Goal: Task Accomplishment & Management: Manage account settings

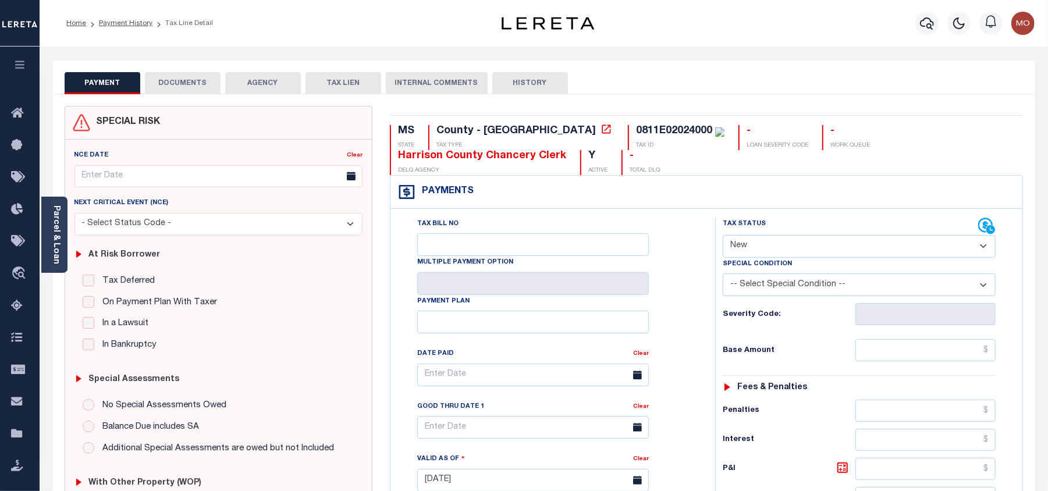
click at [757, 247] on select "- Select Status Code - Open Due/Unpaid Paid Incomplete No Tax Due Internal Refu…" at bounding box center [859, 246] width 273 height 23
select select "PYD"
click at [723, 236] on select "- Select Status Code - Open Due/Unpaid Paid Incomplete No Tax Due Internal Refu…" at bounding box center [859, 246] width 273 height 23
type input "09/03/2025"
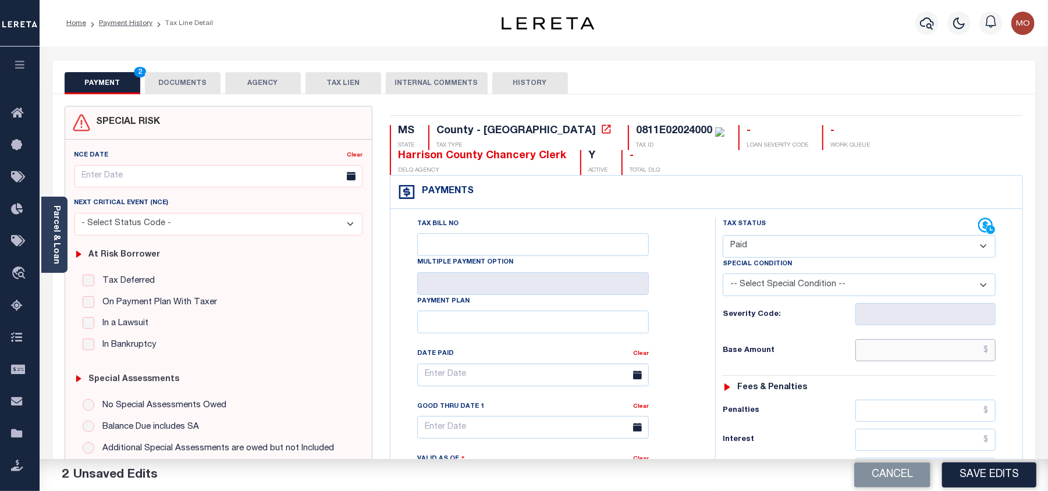
click at [882, 354] on input "text" at bounding box center [926, 350] width 140 height 22
click at [723, 350] on h6 "Base Amount" at bounding box center [789, 350] width 133 height 9
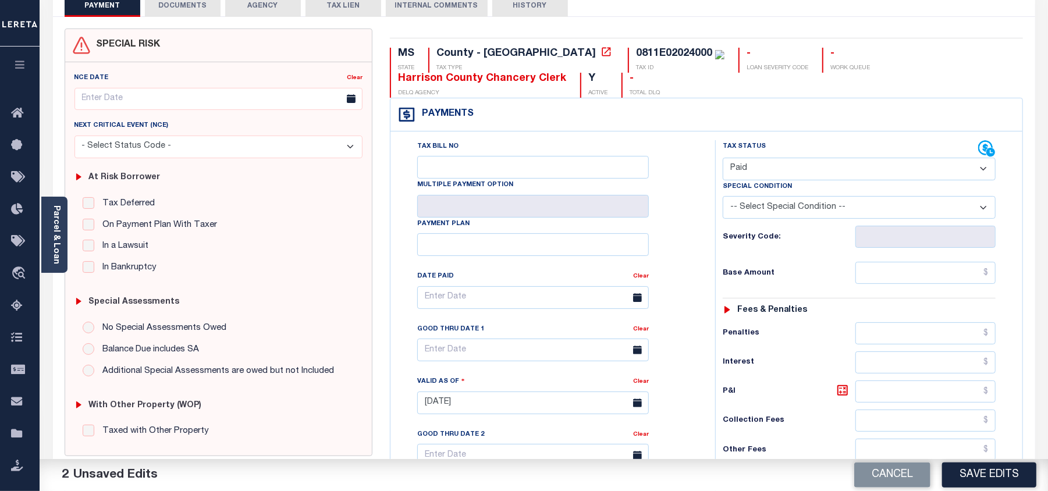
scroll to position [233, 0]
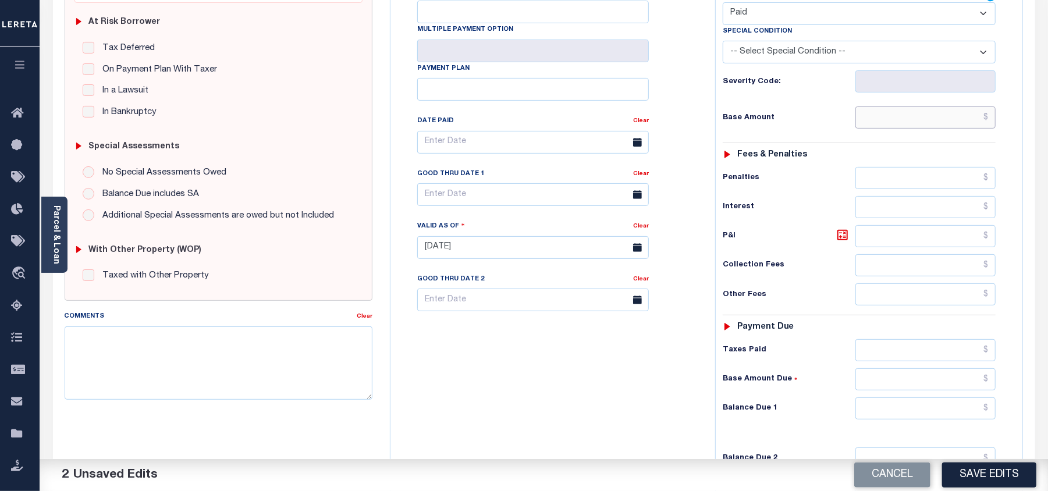
click at [888, 125] on input "text" at bounding box center [926, 118] width 140 height 22
click at [909, 114] on input "text" at bounding box center [926, 118] width 140 height 22
paste input "12966.52"
type input "$12,966.52"
click at [681, 171] on div "Tax Bill No Multiple Payment Option Payment Plan Clear" at bounding box center [550, 148] width 296 height 327
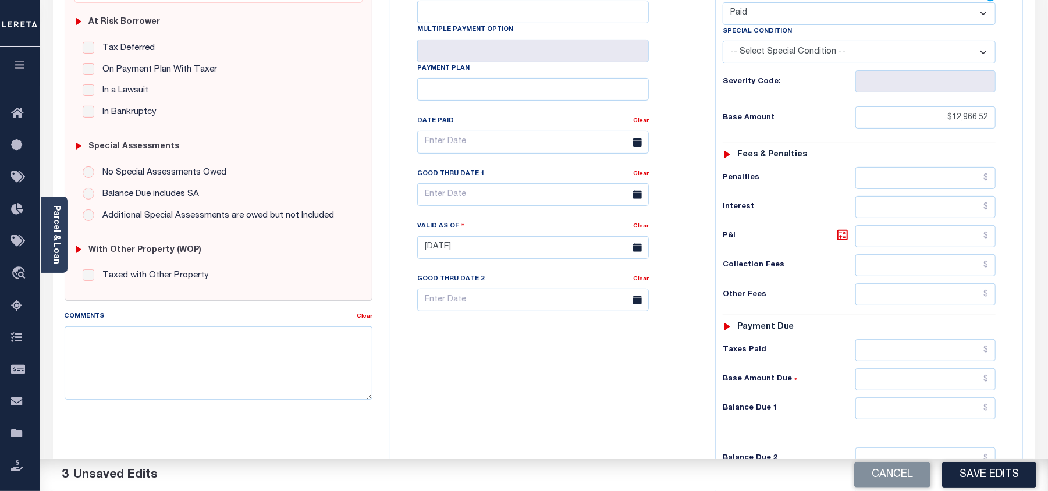
scroll to position [398, 0]
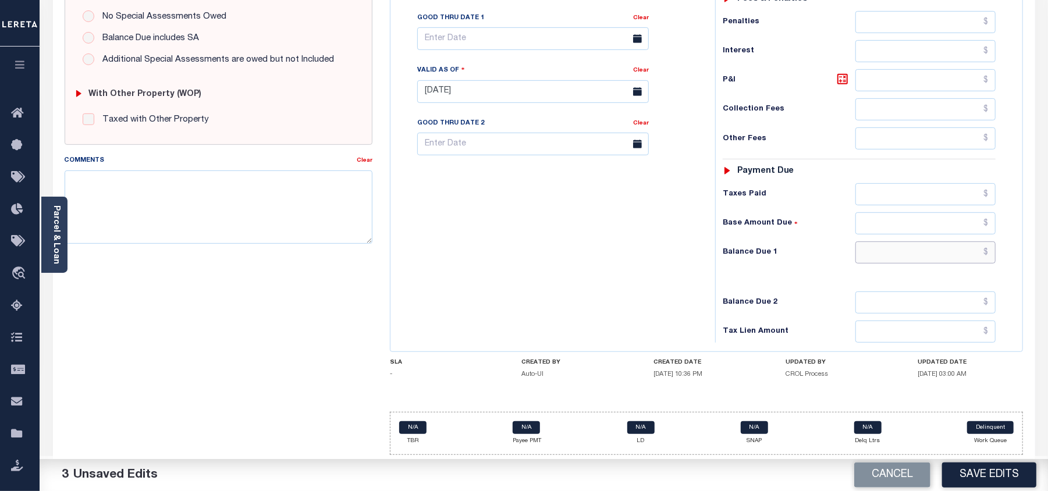
click at [904, 250] on input "text" at bounding box center [926, 253] width 140 height 22
type input "$0.00"
click at [608, 220] on div "Tax Bill No Multiple Payment Option Payment Plan Clear" at bounding box center [550, 86] width 313 height 514
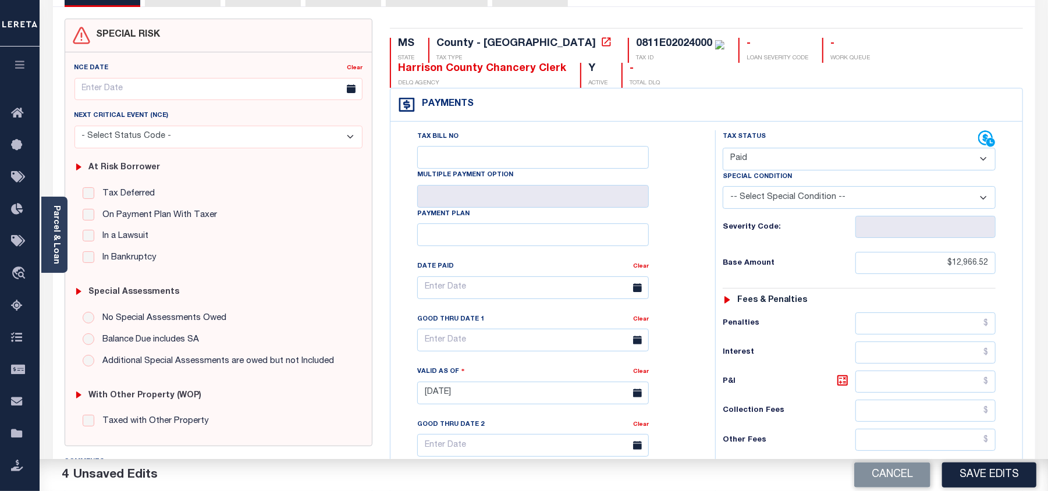
scroll to position [0, 0]
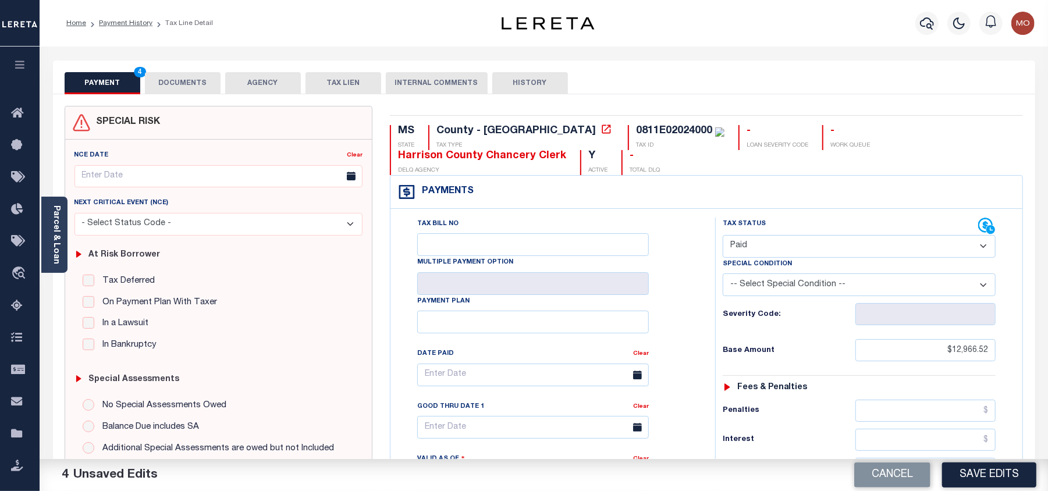
click at [180, 80] on button "DOCUMENTS" at bounding box center [183, 83] width 76 height 22
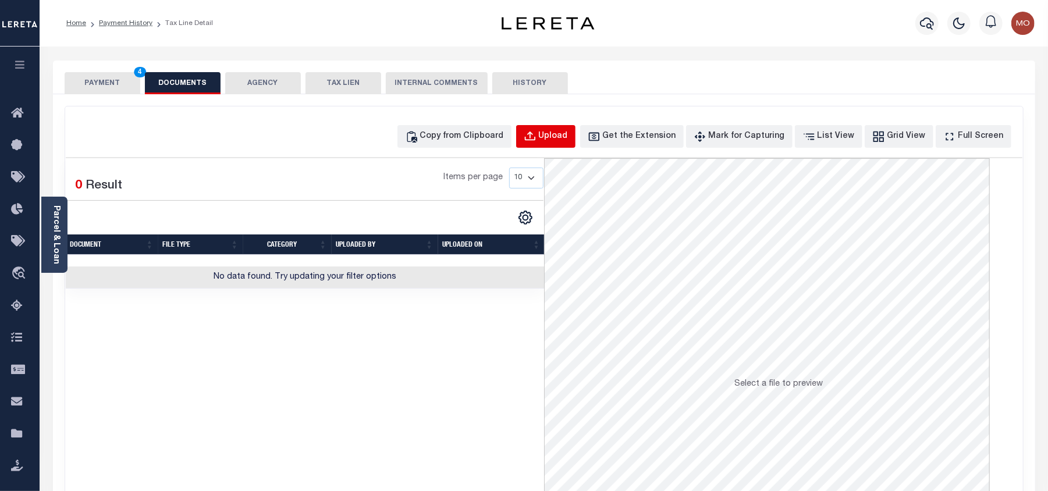
click at [563, 136] on div "Upload" at bounding box center [553, 136] width 29 height 13
select select "POP"
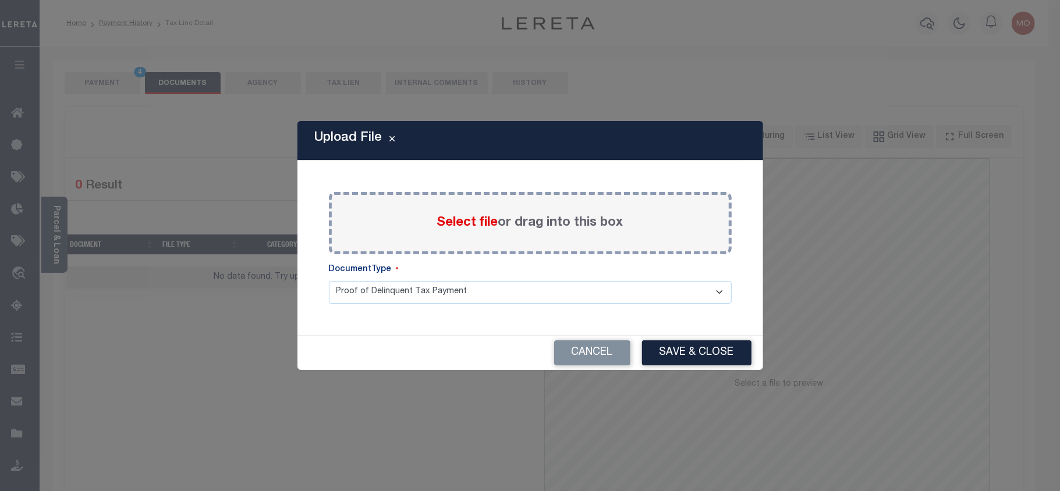
click at [464, 218] on span "Select file" at bounding box center [467, 223] width 61 height 13
click at [0, 0] on input "Select file or drag into this box" at bounding box center [0, 0] width 0 height 0
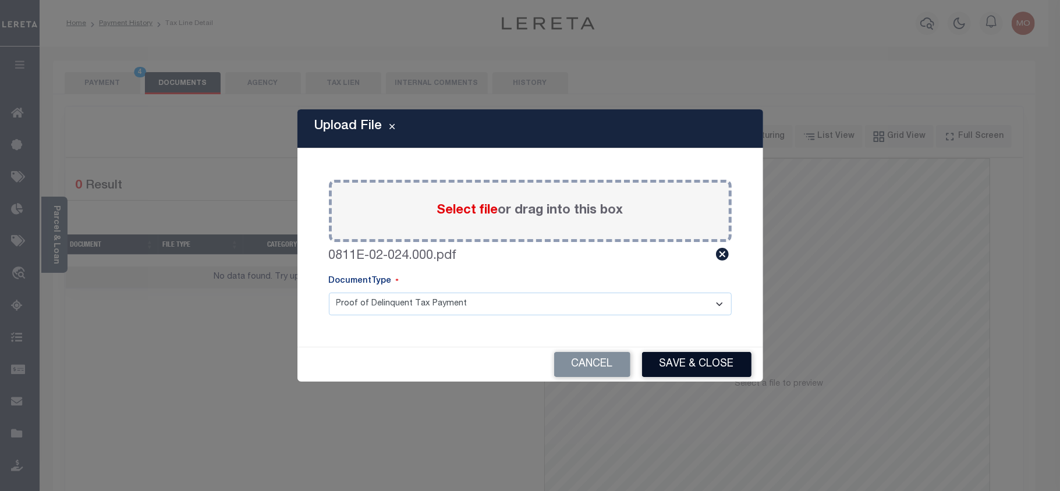
click at [687, 366] on button "Save & Close" at bounding box center [696, 364] width 109 height 25
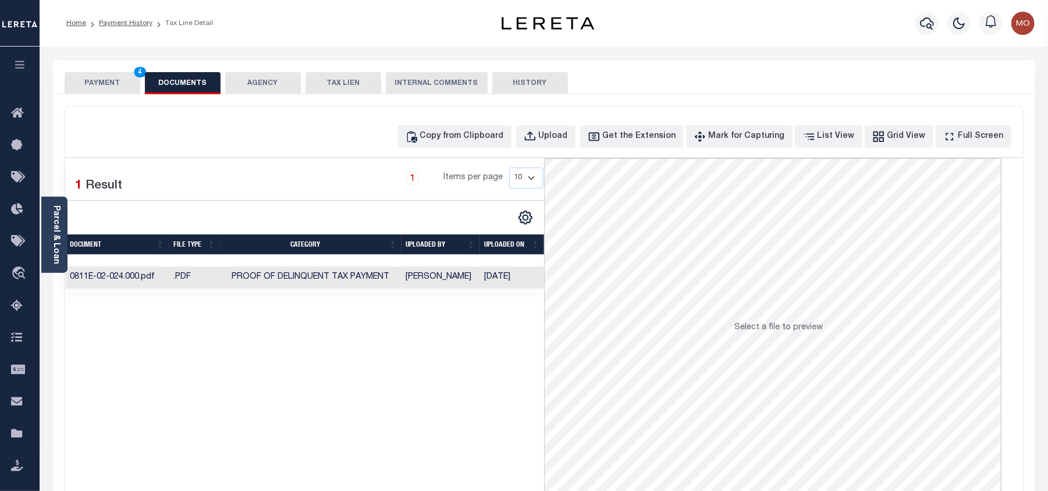
click at [103, 84] on button "PAYMENT 4" at bounding box center [103, 83] width 76 height 22
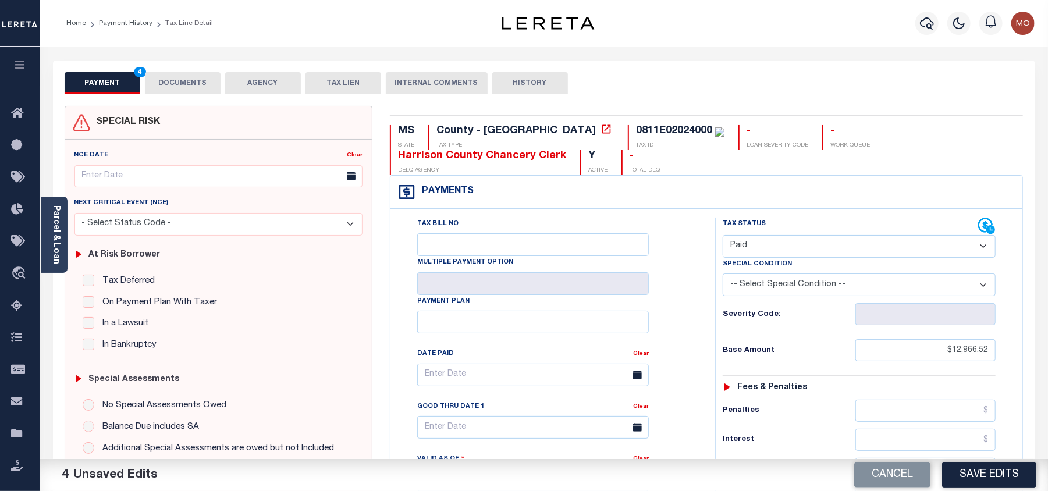
scroll to position [233, 0]
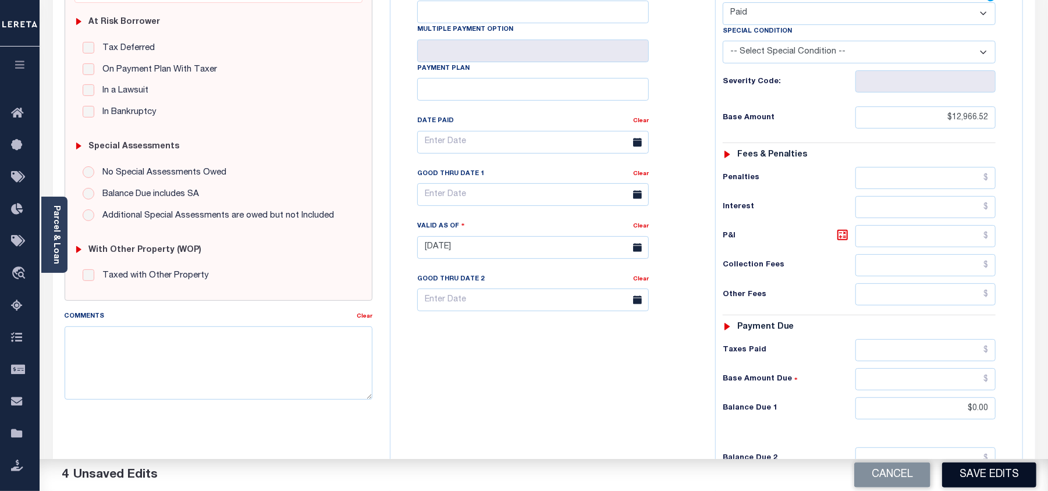
click at [986, 463] on button "Save Edits" at bounding box center [989, 475] width 94 height 25
checkbox input "false"
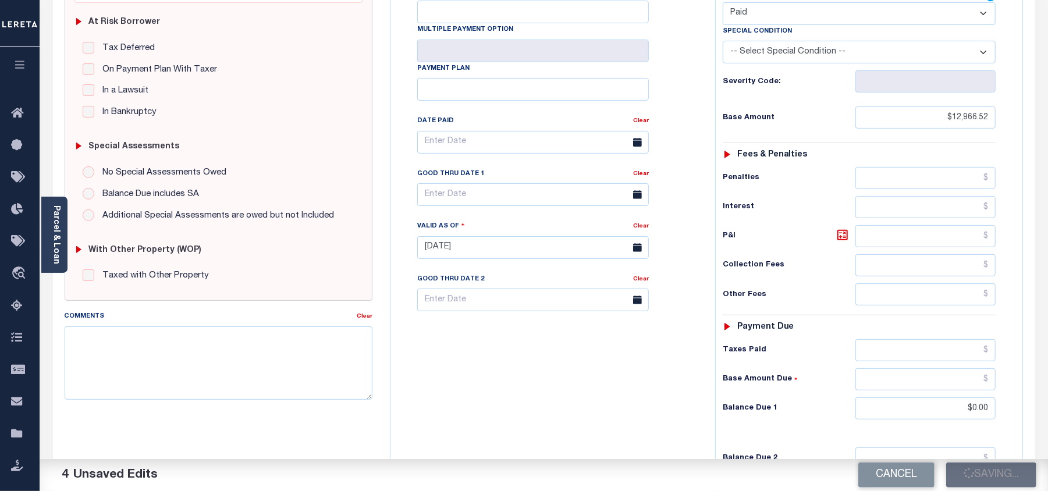
type input "$12,966.52"
type input "$0"
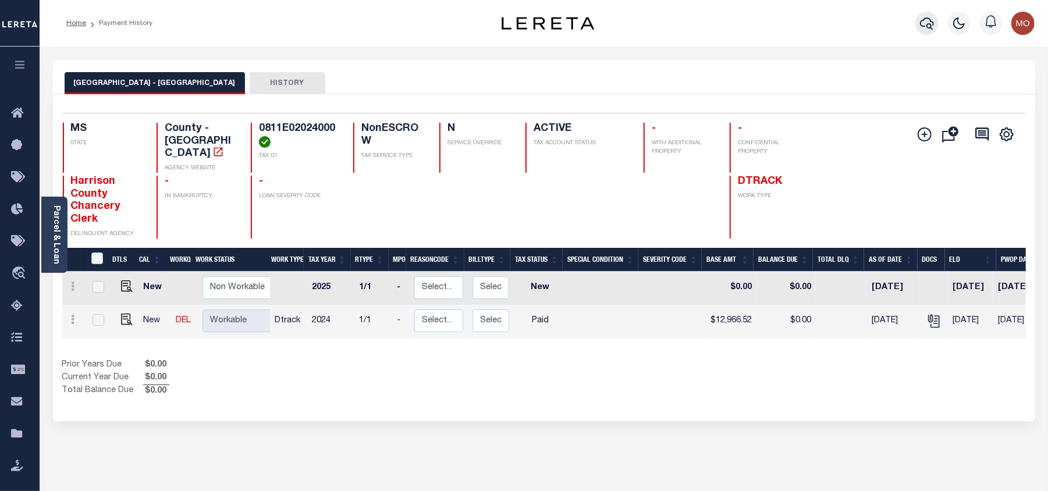
click at [927, 22] on icon "button" at bounding box center [927, 23] width 14 height 14
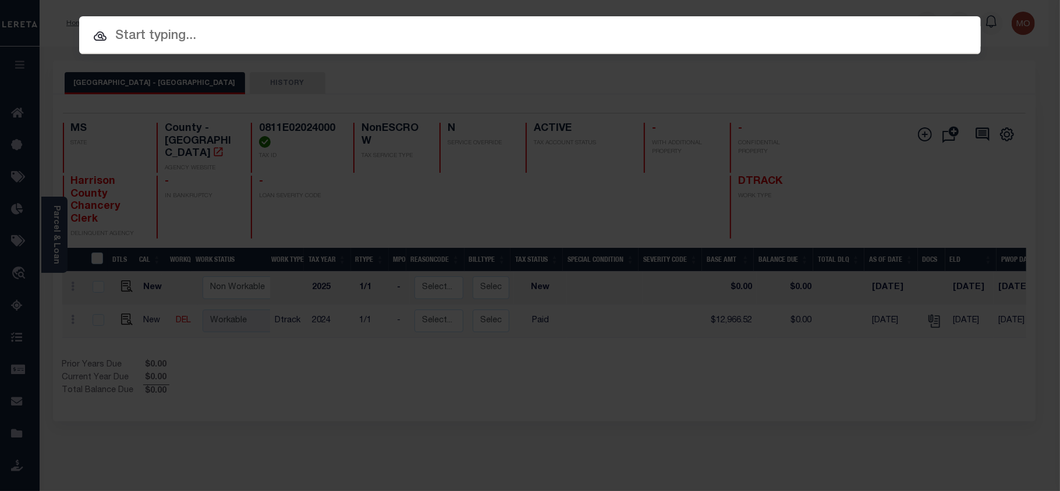
click at [228, 38] on input "text" at bounding box center [530, 36] width 902 height 20
paste input "1340002833"
type input "1340002833"
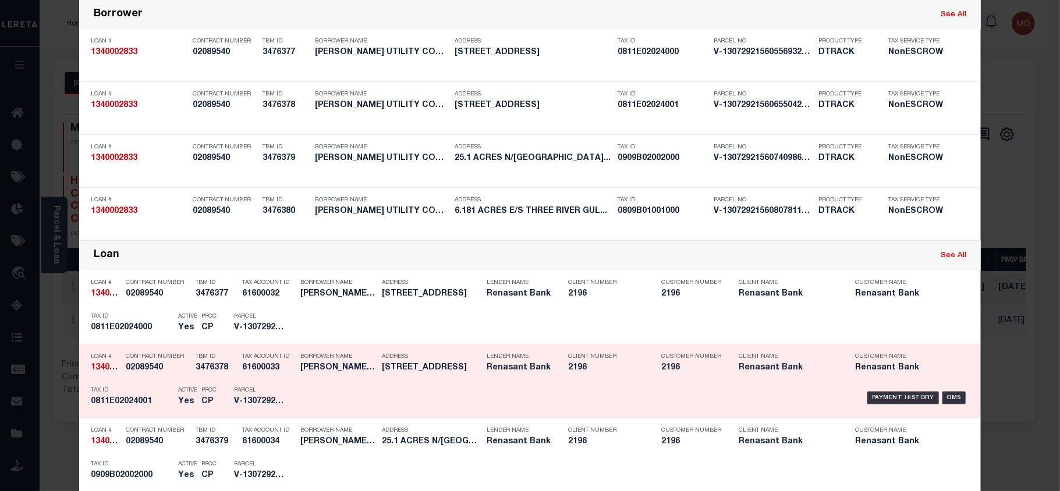
scroll to position [233, 0]
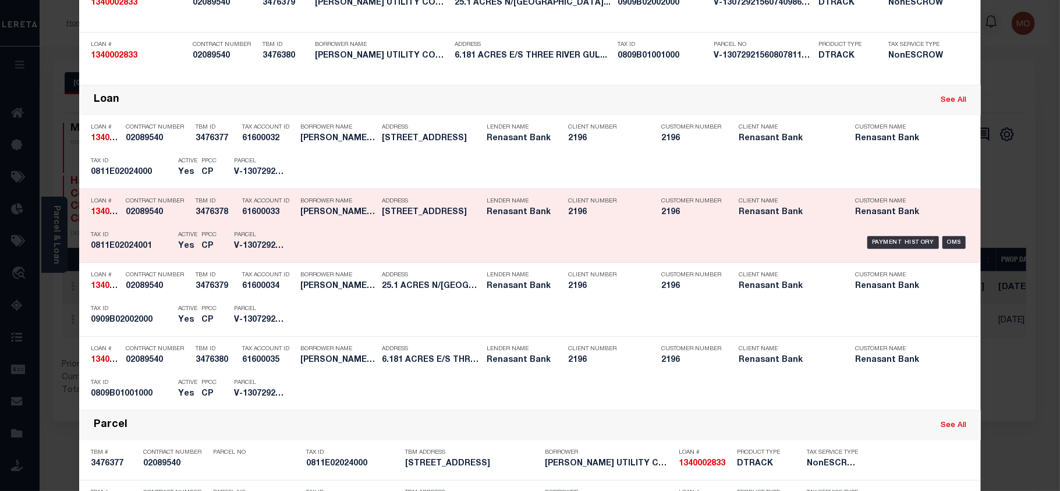
click at [136, 235] on p "Tax ID" at bounding box center [131, 235] width 81 height 7
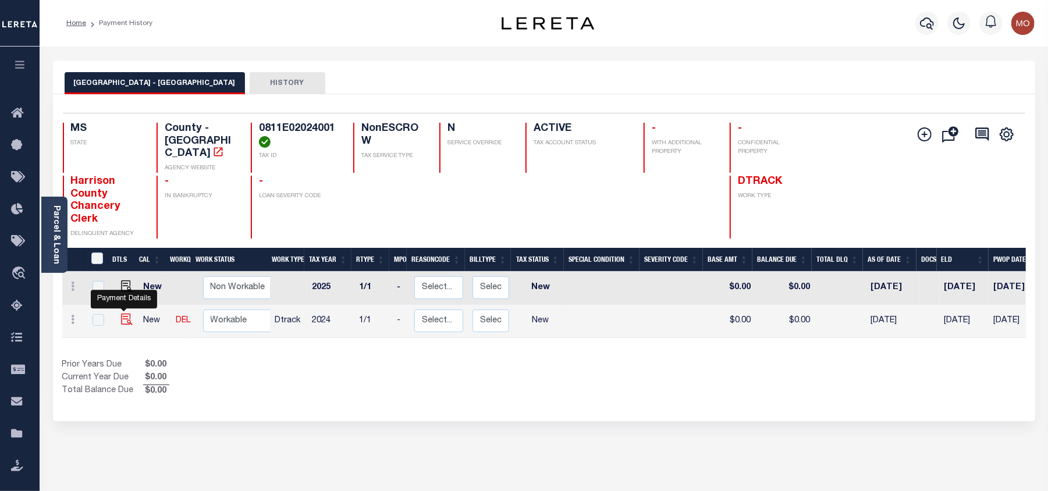
click at [125, 314] on img "" at bounding box center [127, 320] width 12 height 12
checkbox input "true"
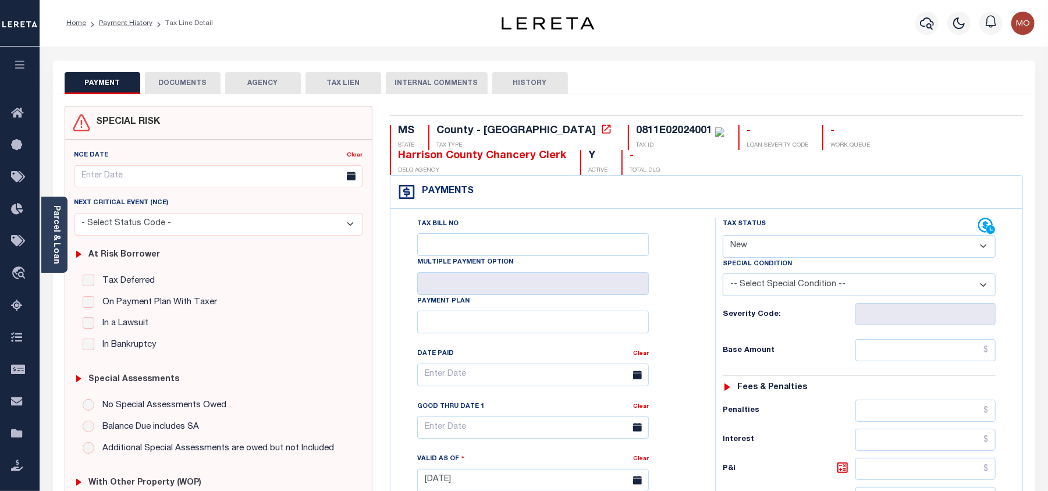
click at [767, 258] on select "- Select Status Code - Open Due/Unpaid Paid Incomplete No Tax Due Internal Refu…" at bounding box center [859, 246] width 273 height 23
select select "PYD"
click at [723, 236] on select "- Select Status Code - Open Due/Unpaid Paid Incomplete No Tax Due Internal Refu…" at bounding box center [859, 246] width 273 height 23
type input "09/03/2025"
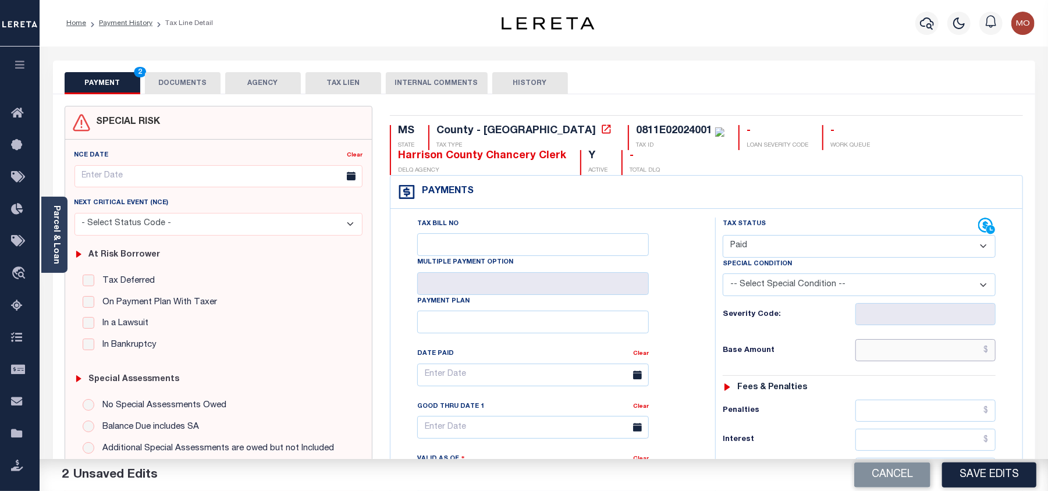
drag, startPoint x: 872, startPoint y: 355, endPoint x: 793, endPoint y: 347, distance: 79.6
click at [872, 355] on input "text" at bounding box center [926, 350] width 140 height 22
paste input "5660.82"
type input "$5,660.82"
click at [710, 347] on div "Tax Status Status" at bounding box center [863, 475] width 313 height 514
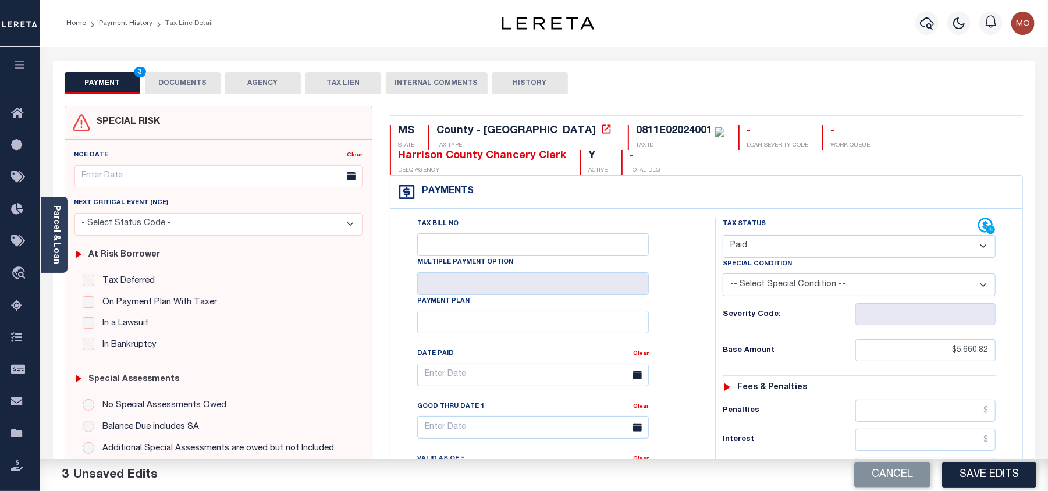
scroll to position [388, 0]
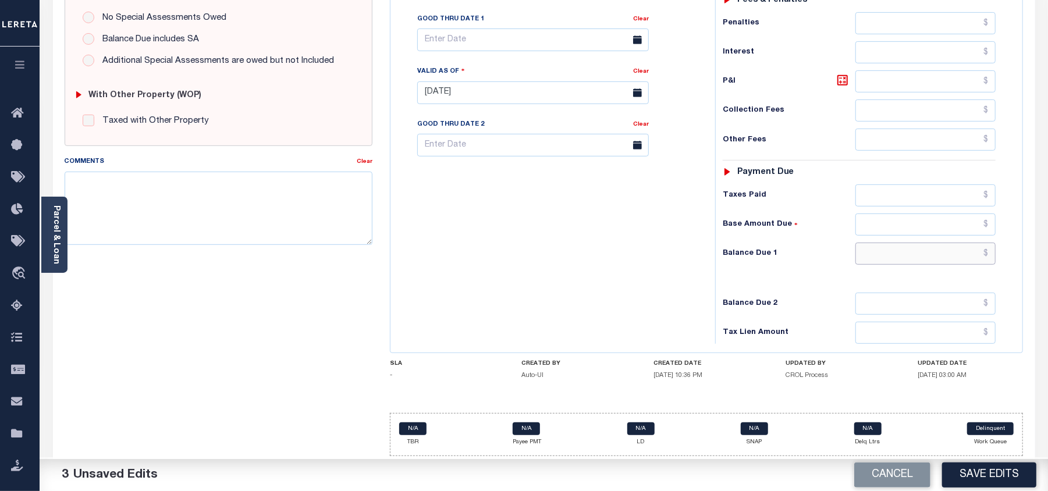
click at [896, 253] on input "text" at bounding box center [926, 254] width 140 height 22
type input "$0.00"
click at [620, 235] on div "Tax Bill No Multiple Payment Option Payment Plan Clear" at bounding box center [550, 87] width 313 height 514
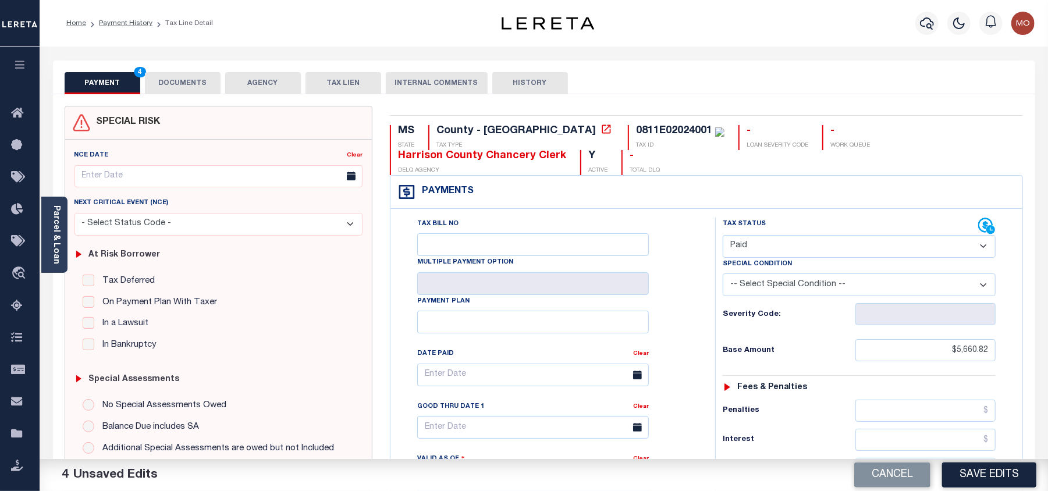
click at [176, 77] on button "DOCUMENTS" at bounding box center [183, 83] width 76 height 22
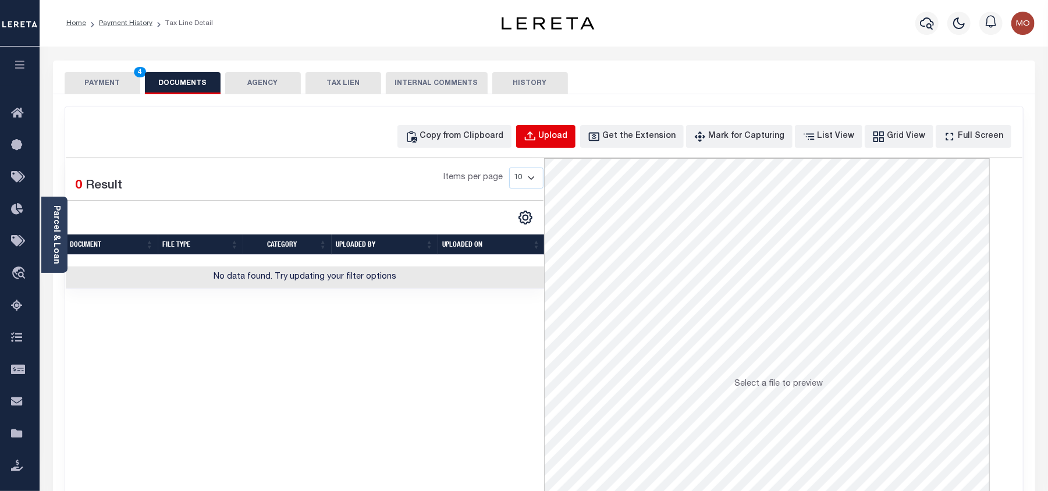
click at [565, 140] on div "Upload" at bounding box center [553, 136] width 29 height 13
select select "POP"
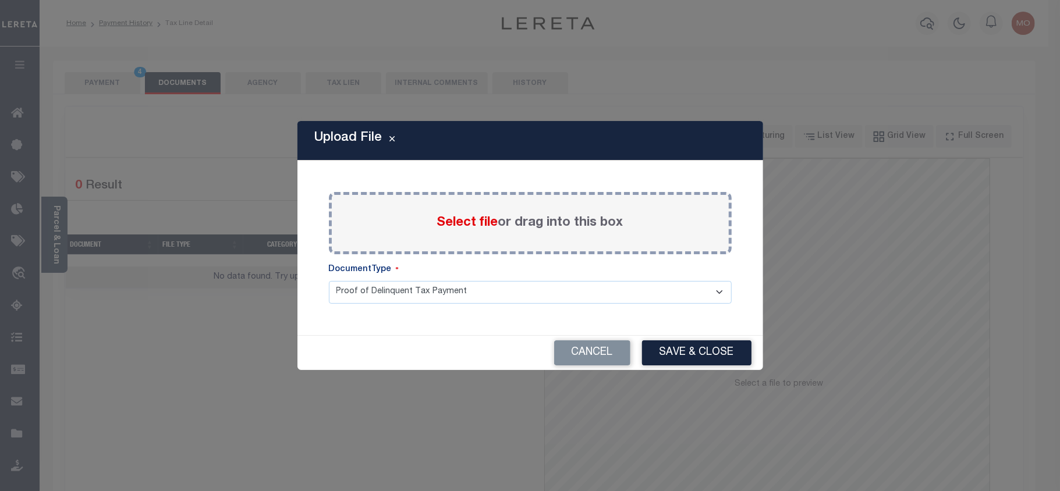
click at [462, 218] on span "Select file" at bounding box center [467, 223] width 61 height 13
click at [0, 0] on input "Select file or drag into this box" at bounding box center [0, 0] width 0 height 0
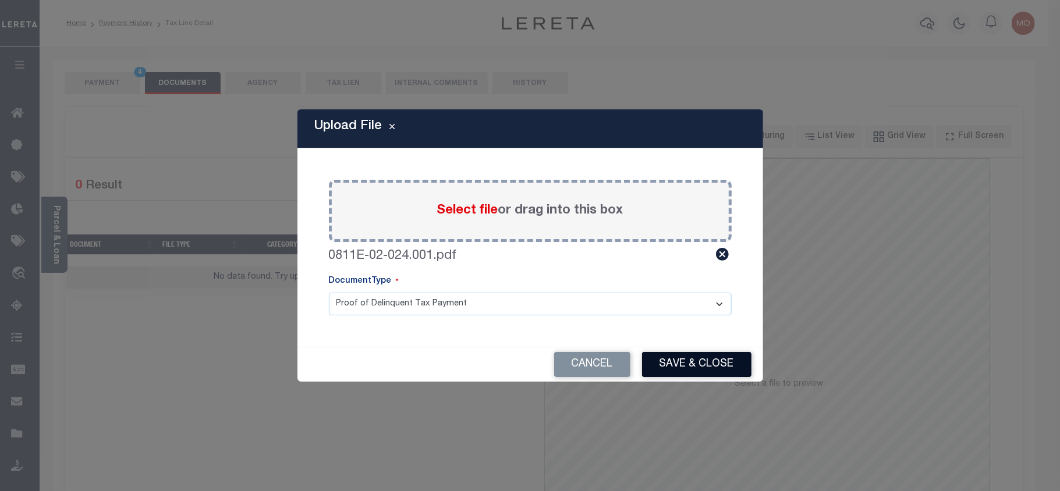
click at [697, 364] on button "Save & Close" at bounding box center [696, 364] width 109 height 25
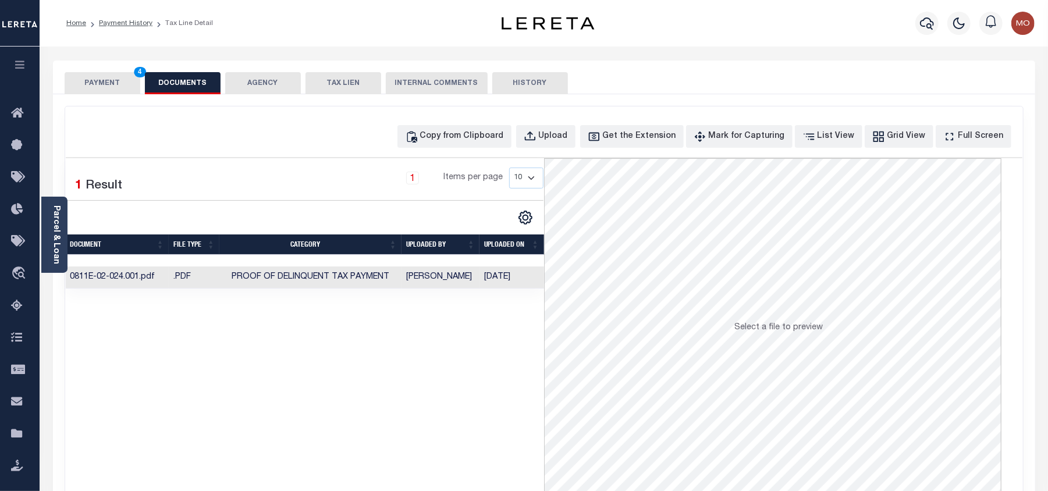
click at [116, 89] on button "PAYMENT 4" at bounding box center [103, 83] width 76 height 22
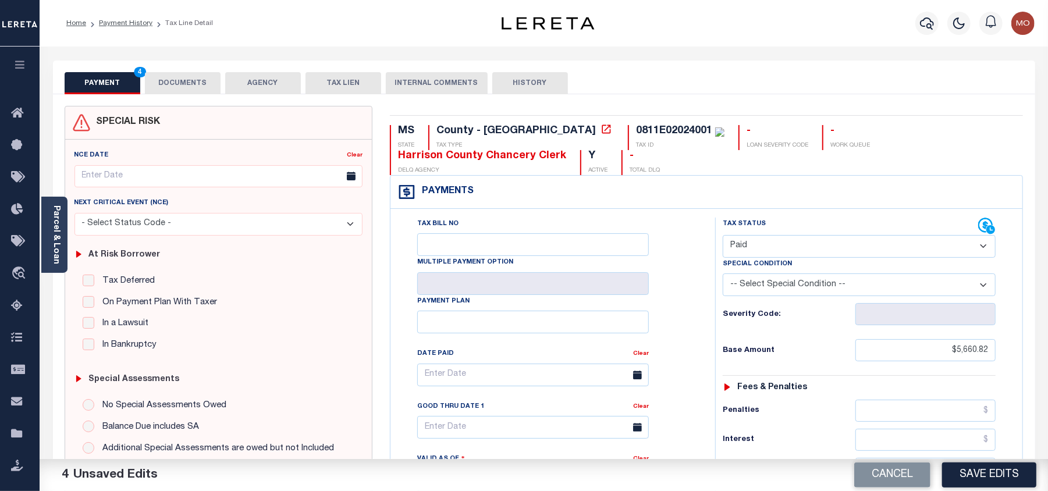
scroll to position [155, 0]
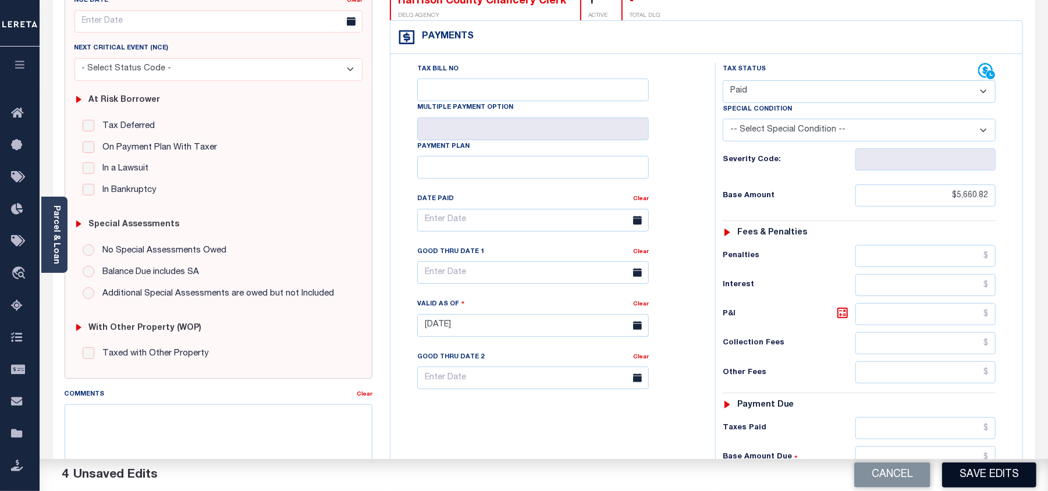
click at [955, 474] on button "Save Edits" at bounding box center [989, 475] width 94 height 25
checkbox input "false"
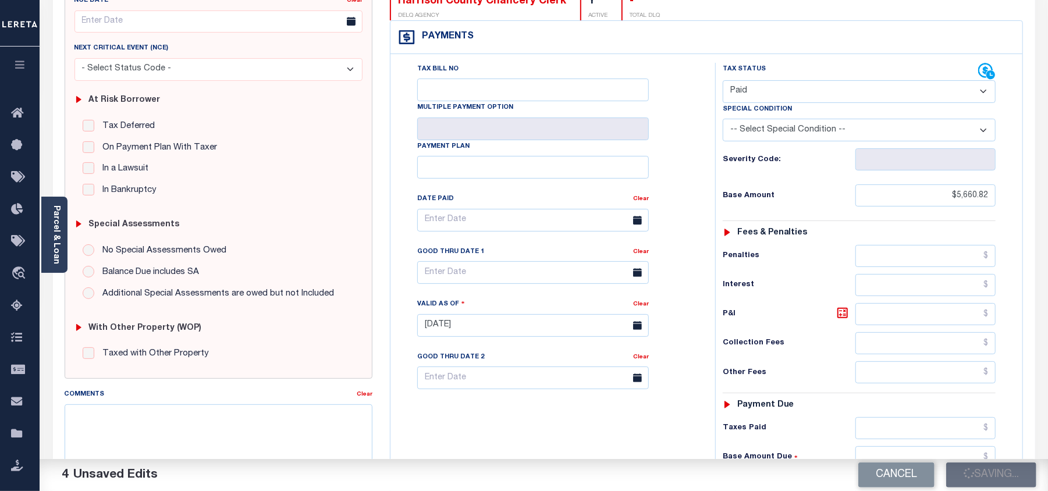
type input "$5,660.82"
type input "$0"
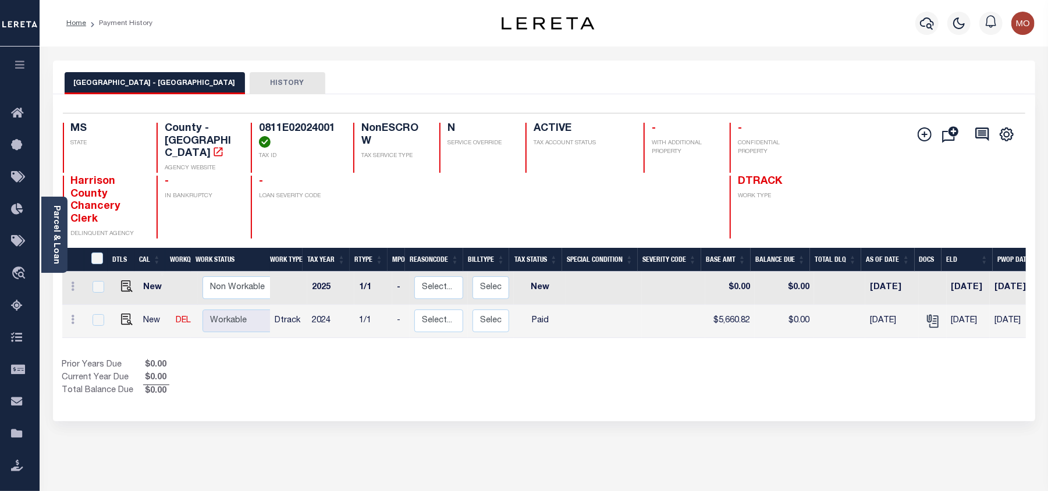
click at [922, 24] on icon "button" at bounding box center [927, 23] width 14 height 14
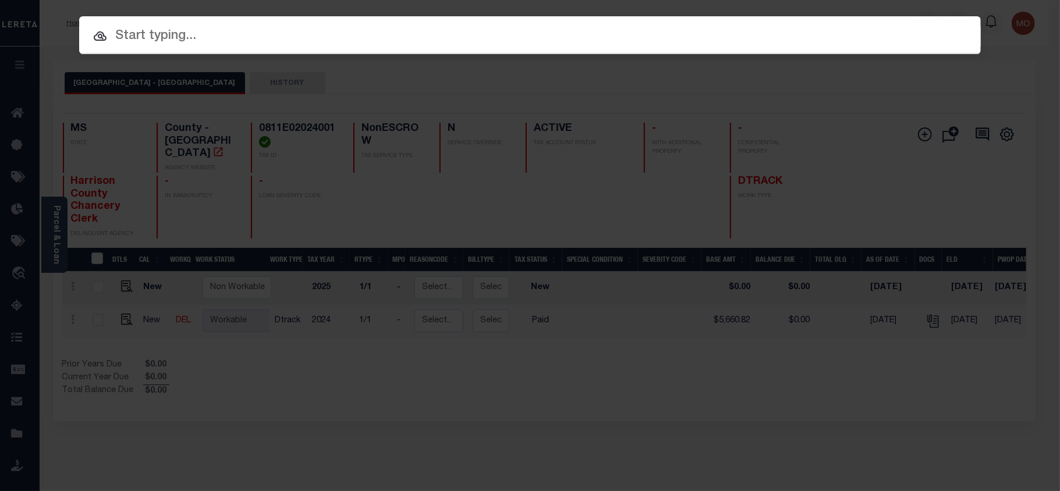
click at [250, 33] on input "text" at bounding box center [530, 36] width 902 height 20
paste input "9154868"
type input "9154868"
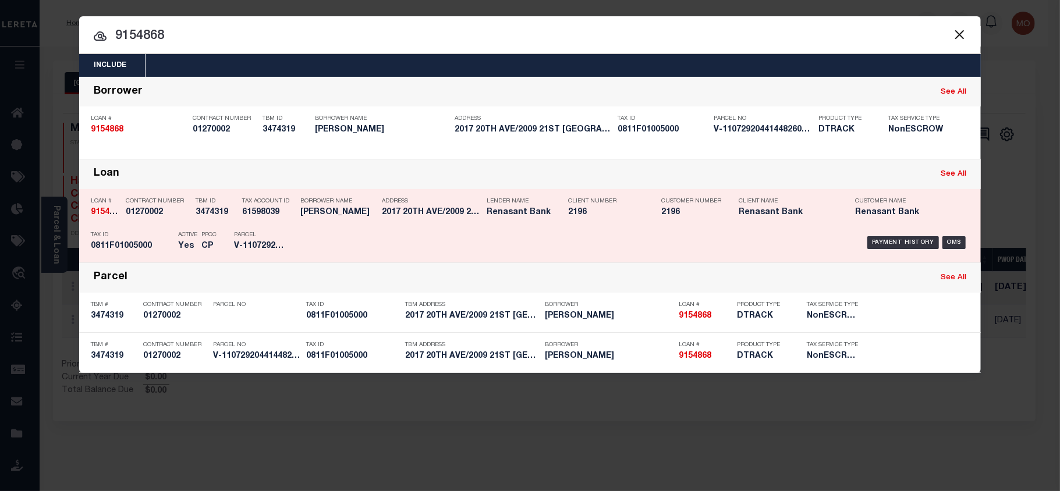
click at [186, 243] on h5 "Yes" at bounding box center [186, 247] width 17 height 10
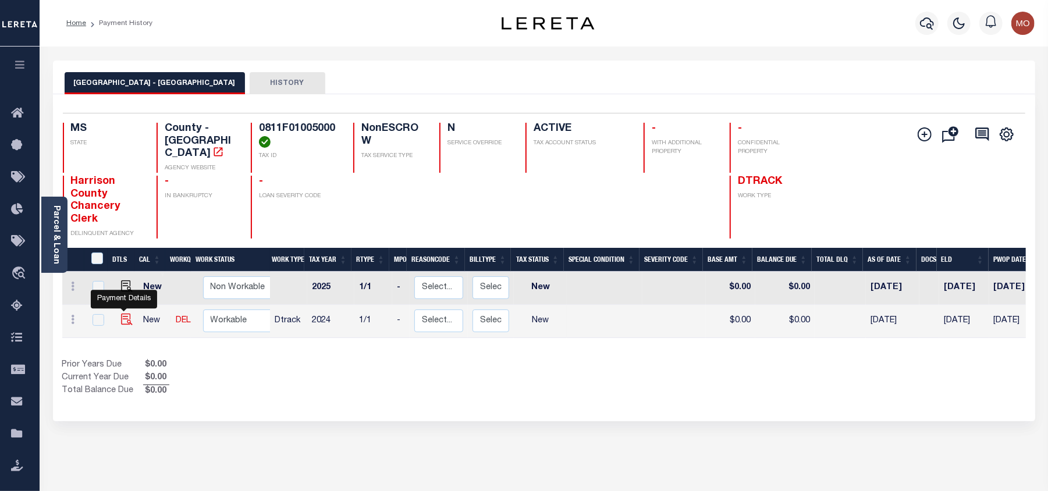
click at [123, 316] on img "" at bounding box center [127, 320] width 12 height 12
checkbox input "true"
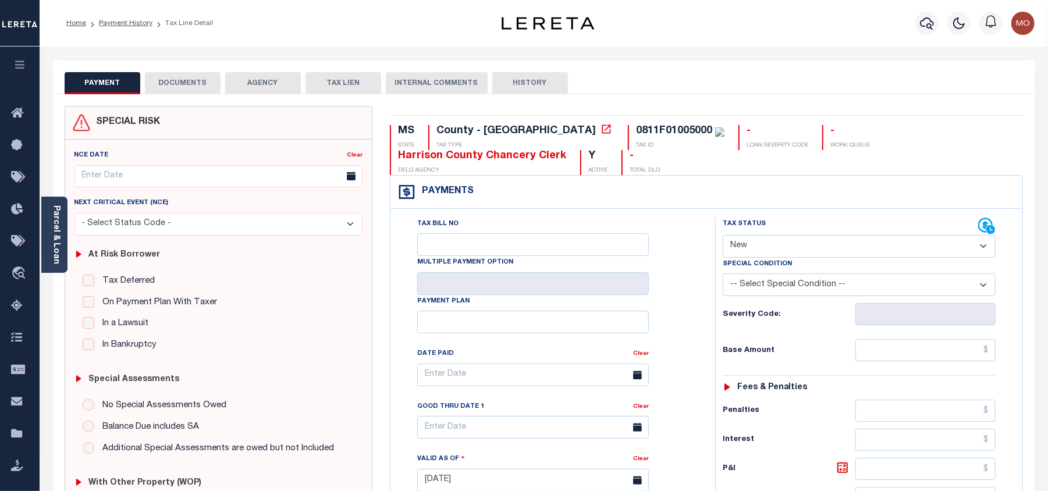
click at [757, 247] on select "- Select Status Code - Open Due/Unpaid Paid Incomplete No Tax Due Internal Refu…" at bounding box center [859, 246] width 273 height 23
select select "PYD"
click at [723, 236] on select "- Select Status Code - Open Due/Unpaid Paid Incomplete No Tax Due Internal Refu…" at bounding box center [859, 246] width 273 height 23
type input "[DATE]"
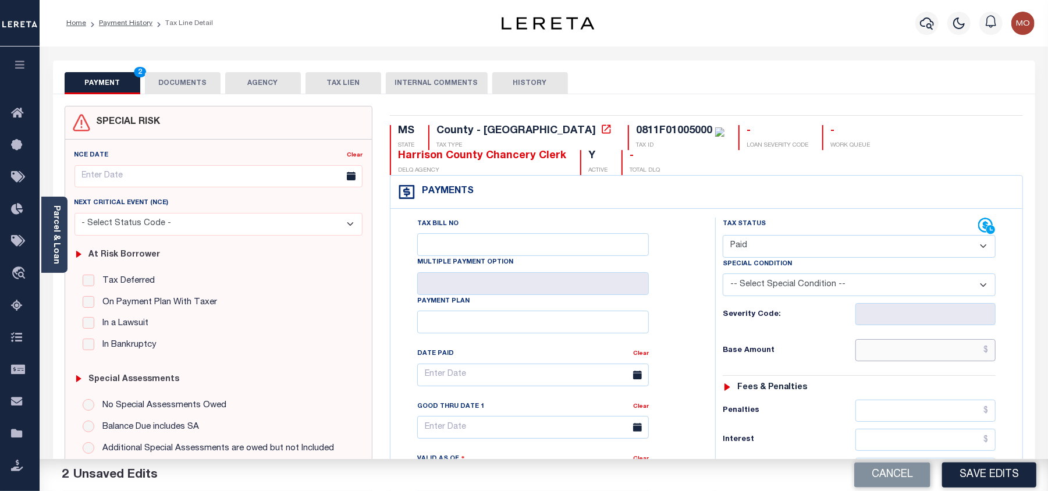
drag, startPoint x: 899, startPoint y: 355, endPoint x: 870, endPoint y: 355, distance: 29.7
click at [899, 355] on input "text" at bounding box center [926, 350] width 140 height 22
paste input "2646.99"
type input "$2,646.99"
click at [650, 352] on div "Tax Bill No Multiple Payment Option Payment Plan Clear" at bounding box center [550, 381] width 296 height 327
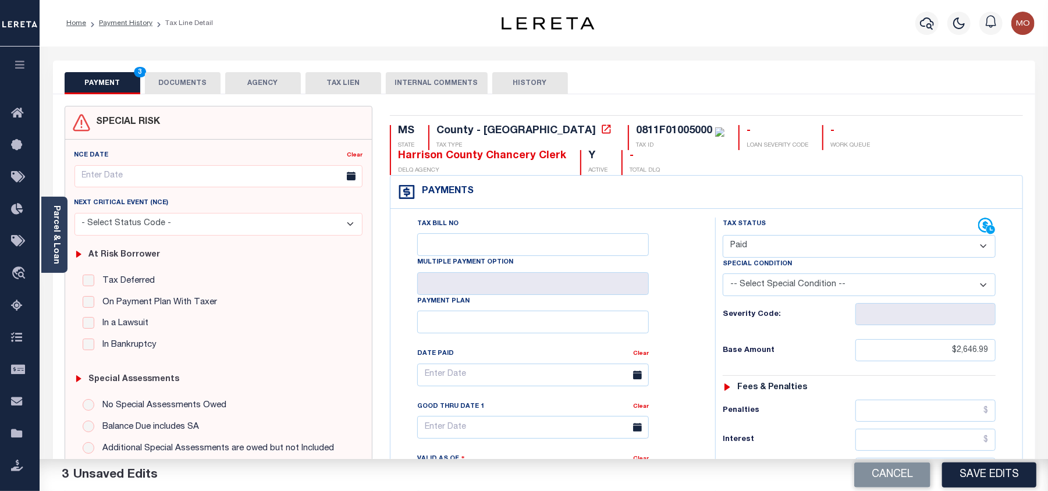
scroll to position [310, 0]
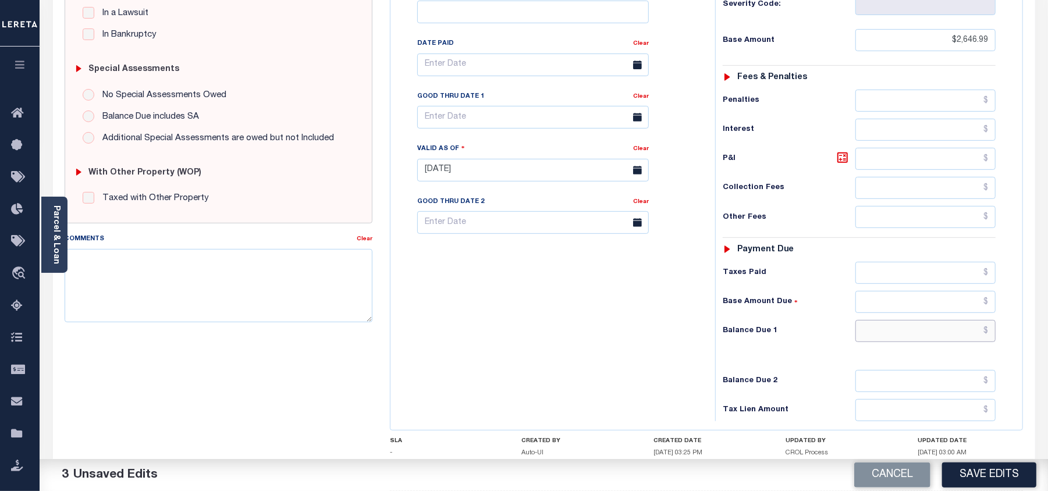
click at [909, 340] on input "text" at bounding box center [926, 331] width 140 height 22
type input "$0.00"
click at [605, 360] on div "Tax Bill No Multiple Payment Option Payment Plan Clear" at bounding box center [550, 164] width 313 height 514
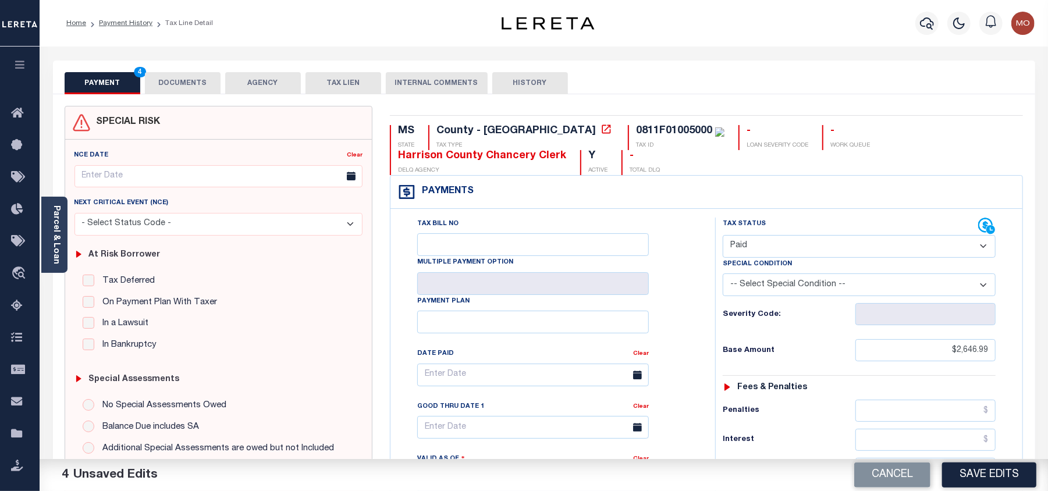
click at [177, 77] on button "DOCUMENTS" at bounding box center [183, 83] width 76 height 22
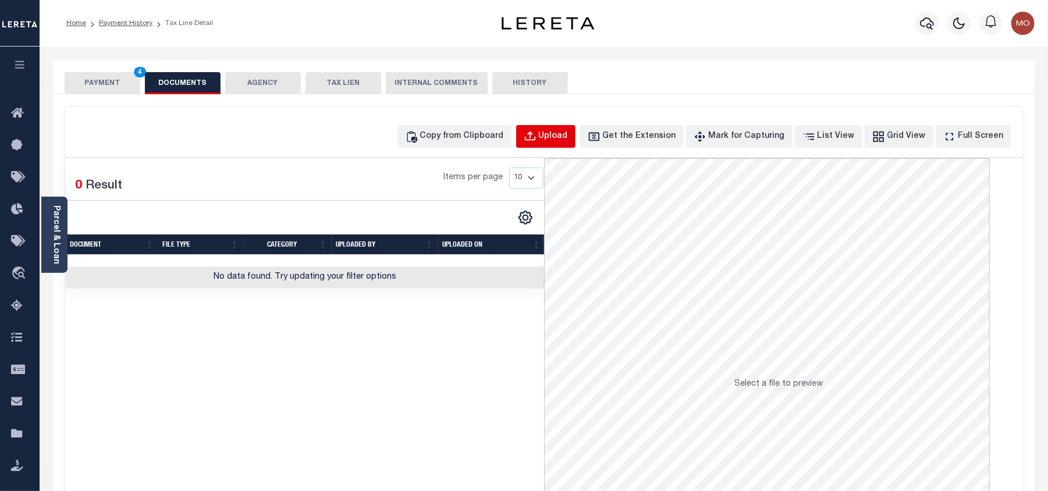
click at [566, 136] on div "Upload" at bounding box center [553, 136] width 29 height 13
select select "POP"
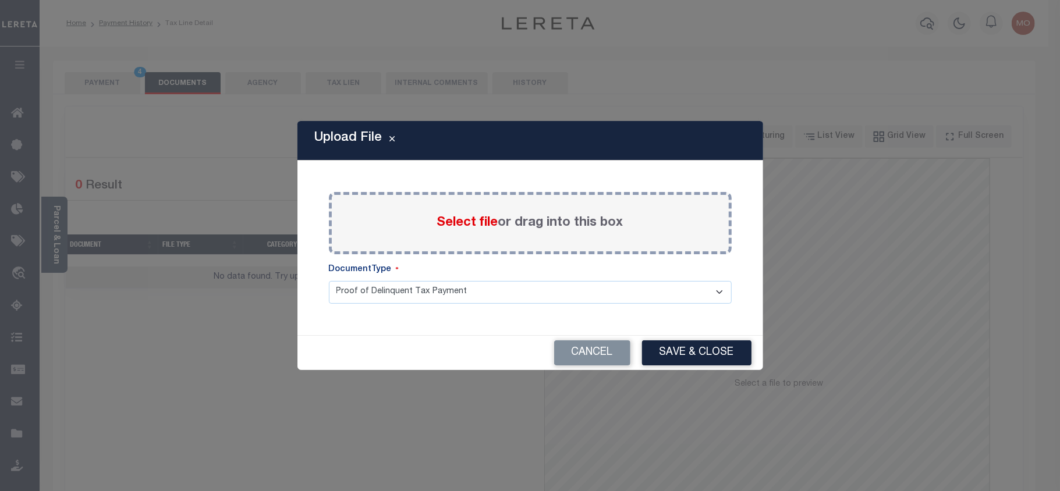
click at [462, 226] on span "Select file" at bounding box center [467, 223] width 61 height 13
click at [0, 0] on input "Select file or drag into this box" at bounding box center [0, 0] width 0 height 0
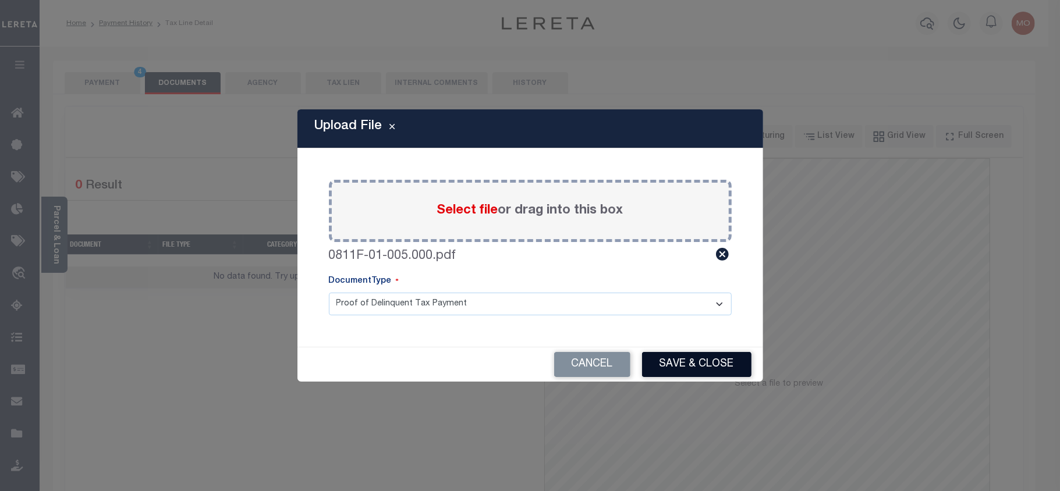
click at [690, 367] on button "Save & Close" at bounding box center [696, 364] width 109 height 25
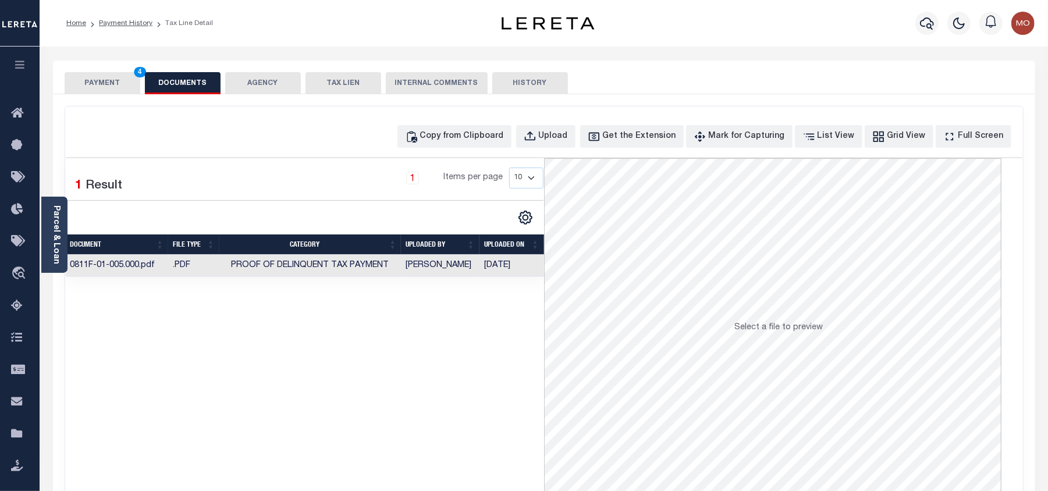
click at [119, 84] on button "PAYMENT 4" at bounding box center [103, 83] width 76 height 22
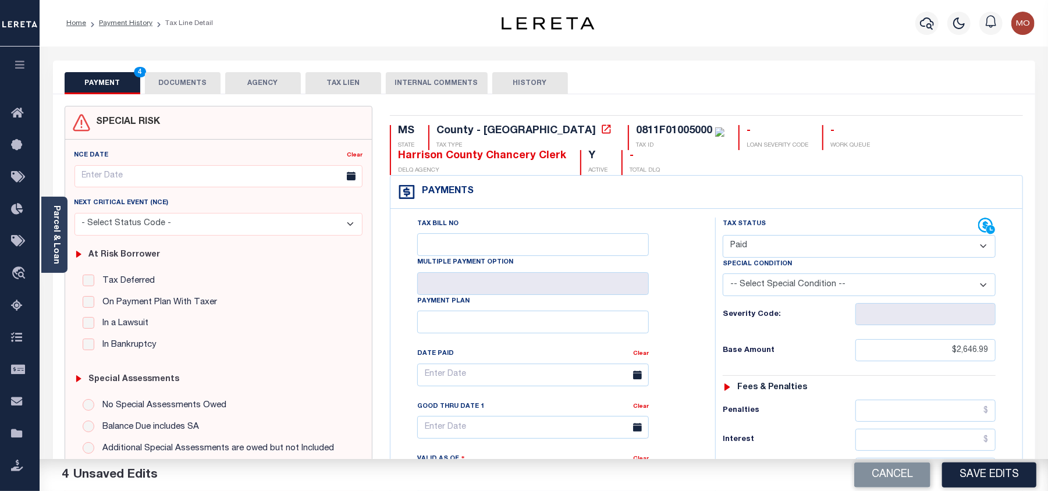
scroll to position [155, 0]
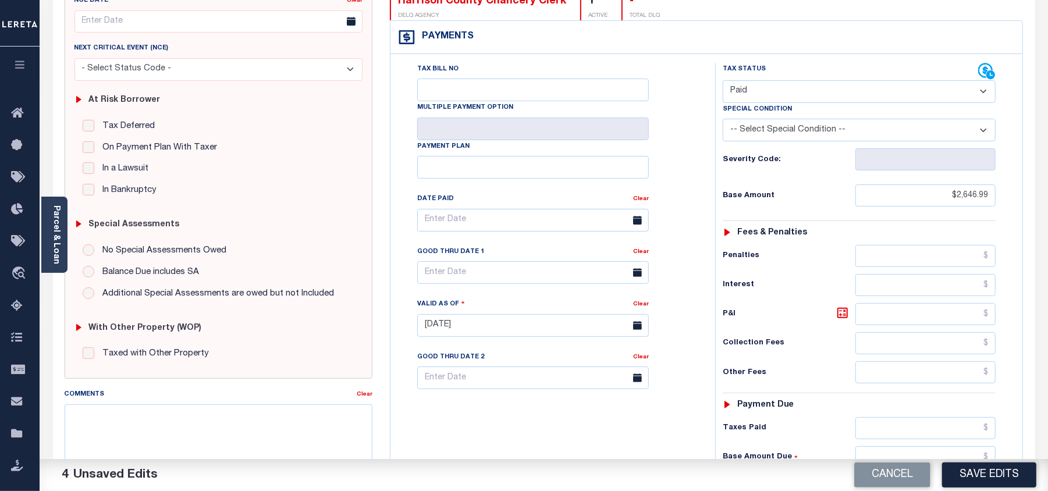
click at [967, 477] on button "Save Edits" at bounding box center [989, 475] width 94 height 25
checkbox input "false"
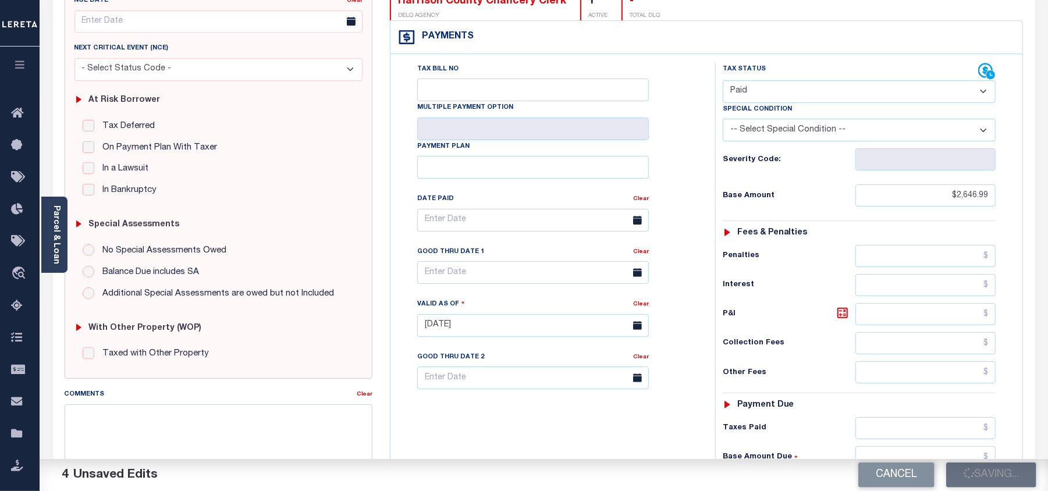
type input "$2,646.99"
type input "$0"
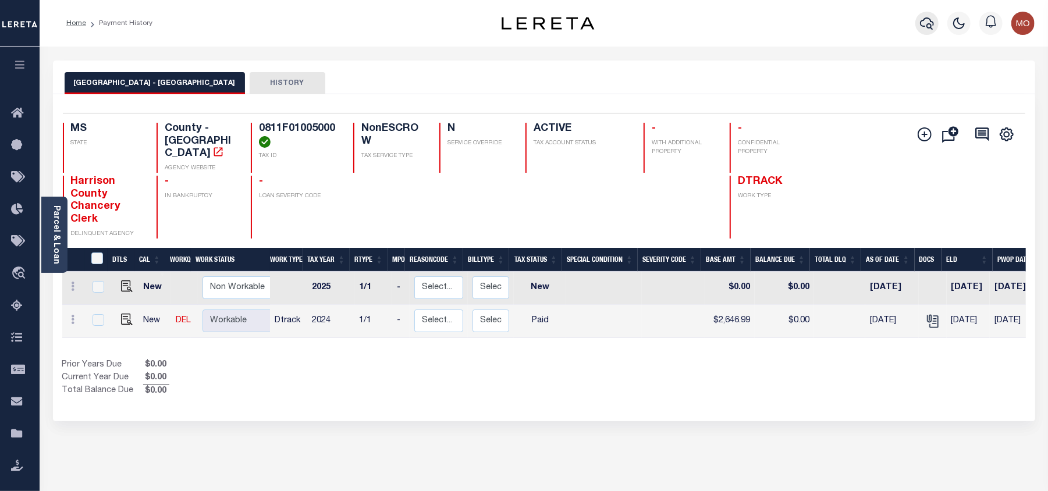
click at [923, 26] on icon "button" at bounding box center [927, 23] width 14 height 14
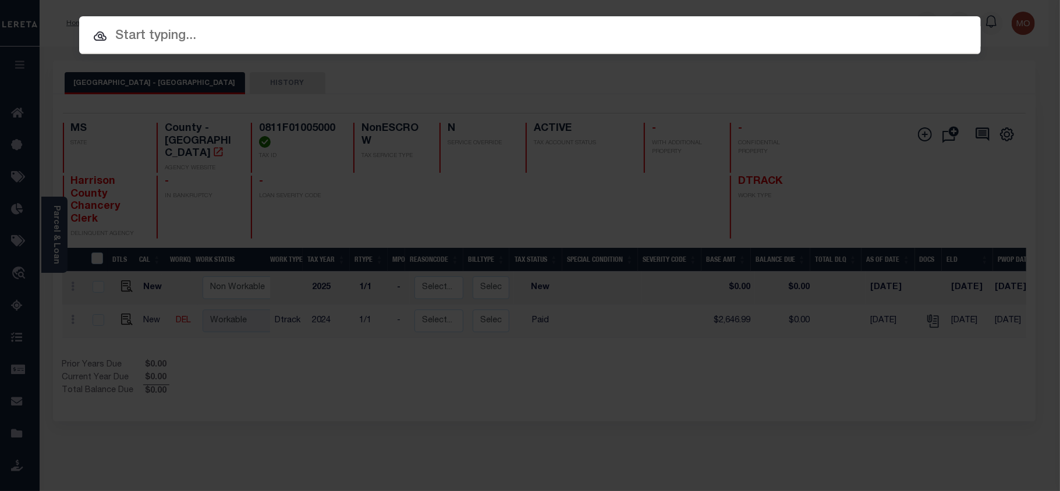
click at [182, 40] on input "text" at bounding box center [530, 36] width 902 height 20
click at [153, 38] on input "text" at bounding box center [530, 36] width 902 height 20
click at [165, 29] on input "text" at bounding box center [530, 36] width 902 height 20
click at [130, 38] on input "text" at bounding box center [530, 36] width 902 height 20
click at [149, 37] on input "text" at bounding box center [530, 36] width 902 height 20
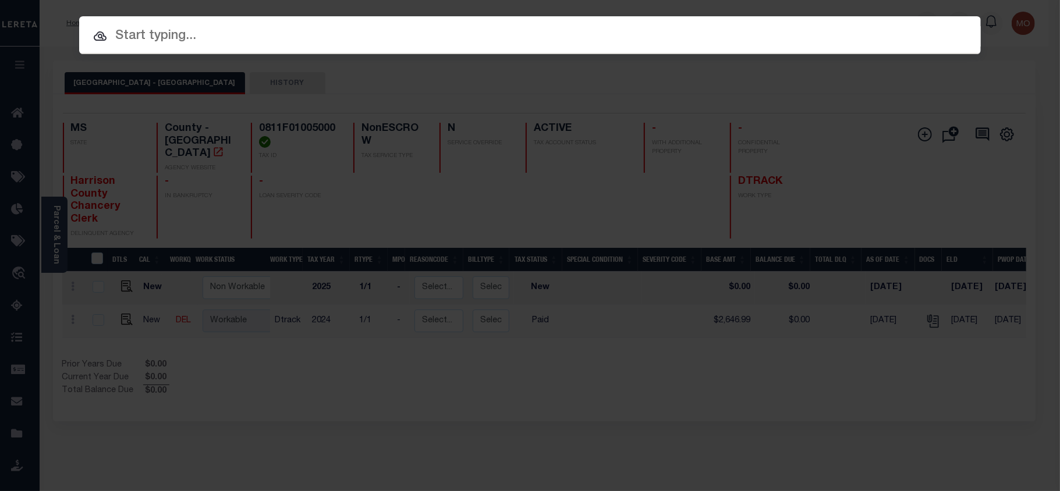
click at [125, 36] on input "text" at bounding box center [530, 36] width 902 height 20
click at [203, 22] on div at bounding box center [530, 34] width 902 height 37
click at [168, 35] on input "text" at bounding box center [530, 36] width 902 height 20
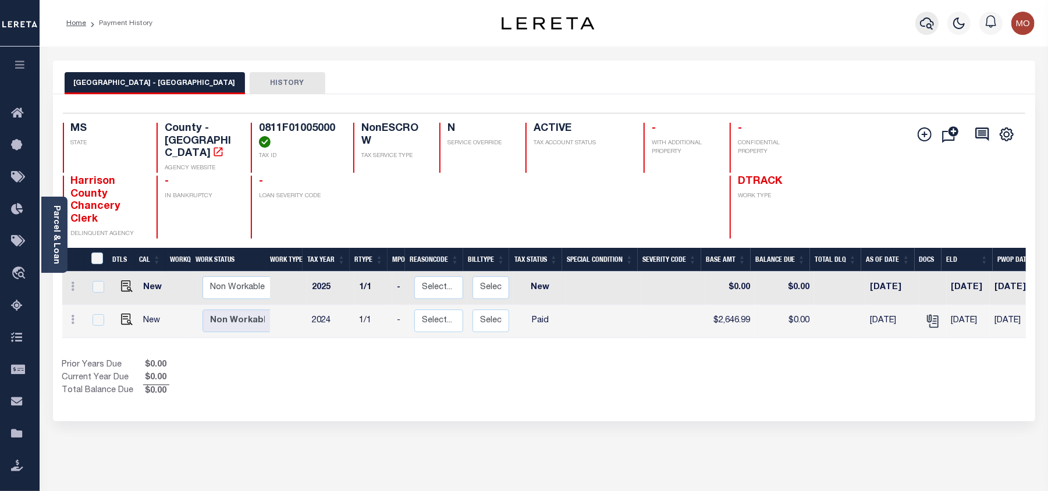
click at [924, 27] on icon "button" at bounding box center [927, 23] width 14 height 12
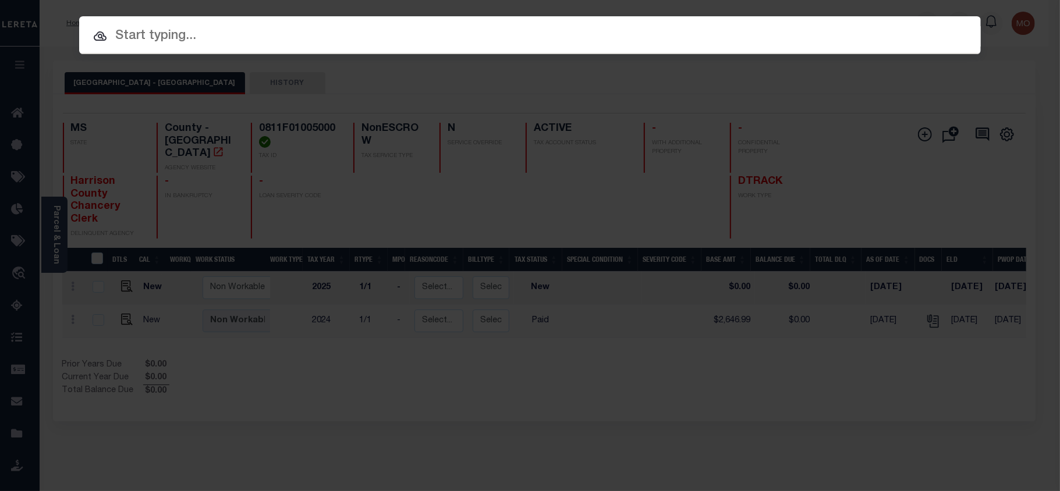
click at [136, 41] on input "text" at bounding box center [530, 36] width 902 height 20
click at [183, 49] on div at bounding box center [530, 34] width 902 height 37
click at [137, 33] on input "text" at bounding box center [530, 36] width 902 height 20
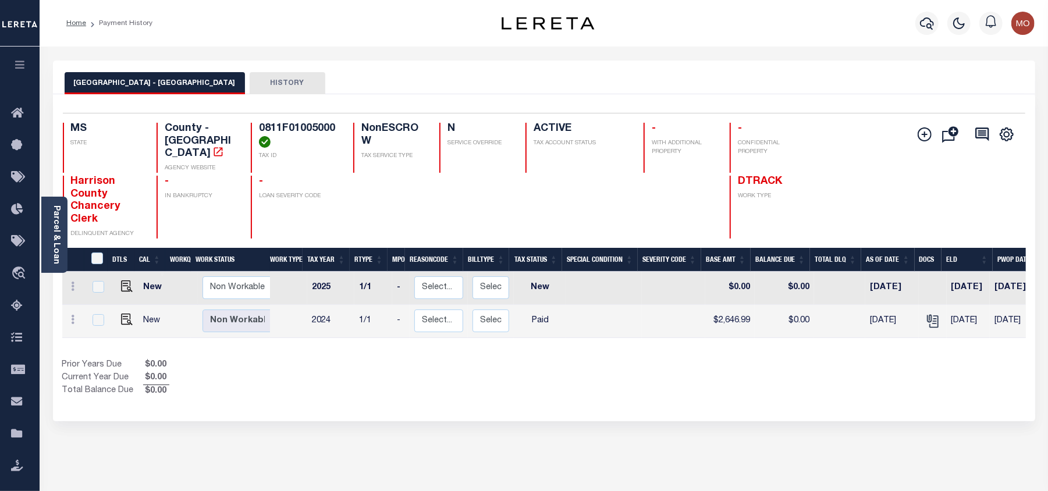
click at [927, 20] on icon "button" at bounding box center [927, 23] width 14 height 14
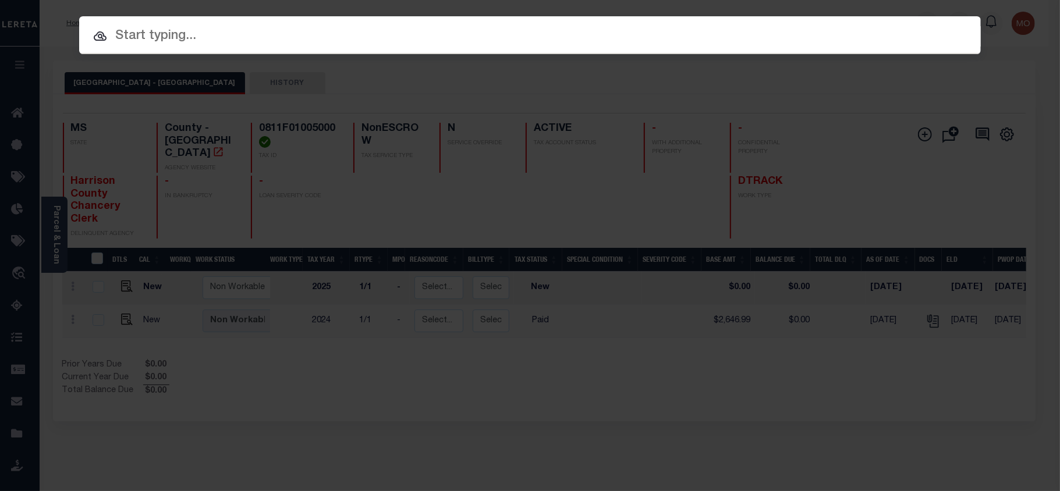
click at [129, 31] on input "text" at bounding box center [530, 36] width 902 height 20
click at [159, 36] on input "text" at bounding box center [530, 36] width 902 height 20
click at [171, 40] on input "text" at bounding box center [530, 36] width 902 height 20
click at [140, 36] on input "text" at bounding box center [530, 36] width 902 height 20
click at [114, 43] on input "text" at bounding box center [530, 36] width 902 height 20
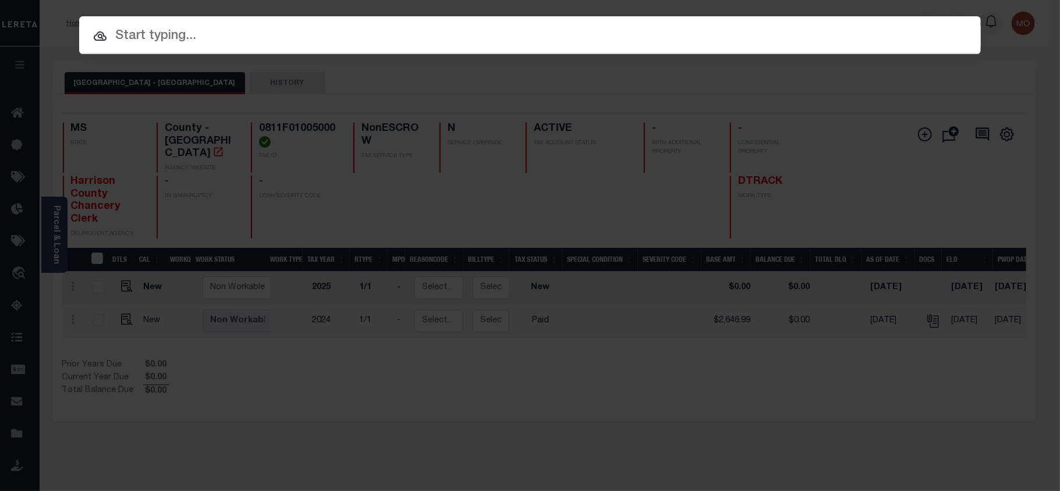
click at [146, 36] on input "text" at bounding box center [530, 36] width 902 height 20
click at [141, 40] on input "text" at bounding box center [530, 36] width 902 height 20
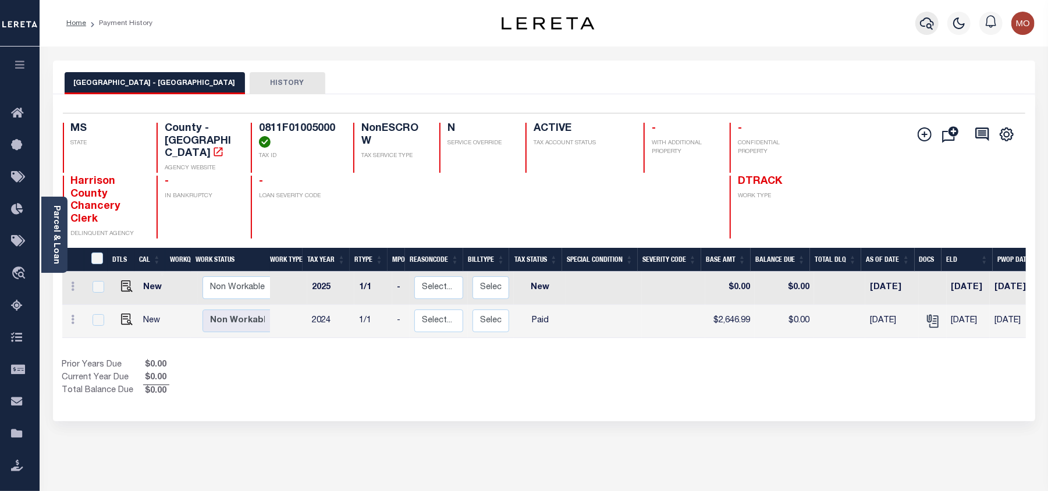
click at [922, 24] on icon "button" at bounding box center [927, 23] width 14 height 12
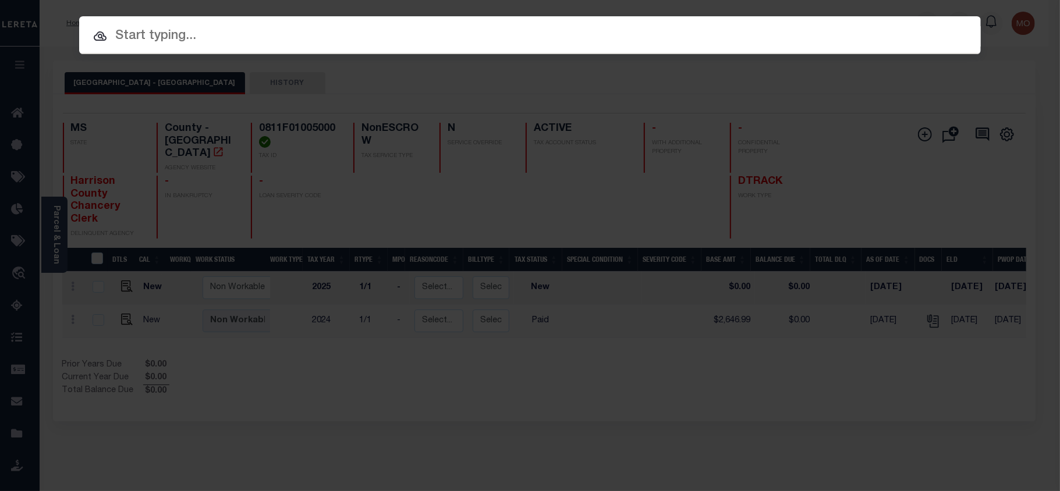
click at [161, 41] on input "text" at bounding box center [530, 36] width 902 height 20
click at [153, 33] on input "text" at bounding box center [530, 36] width 902 height 20
click at [151, 31] on input "text" at bounding box center [530, 36] width 902 height 20
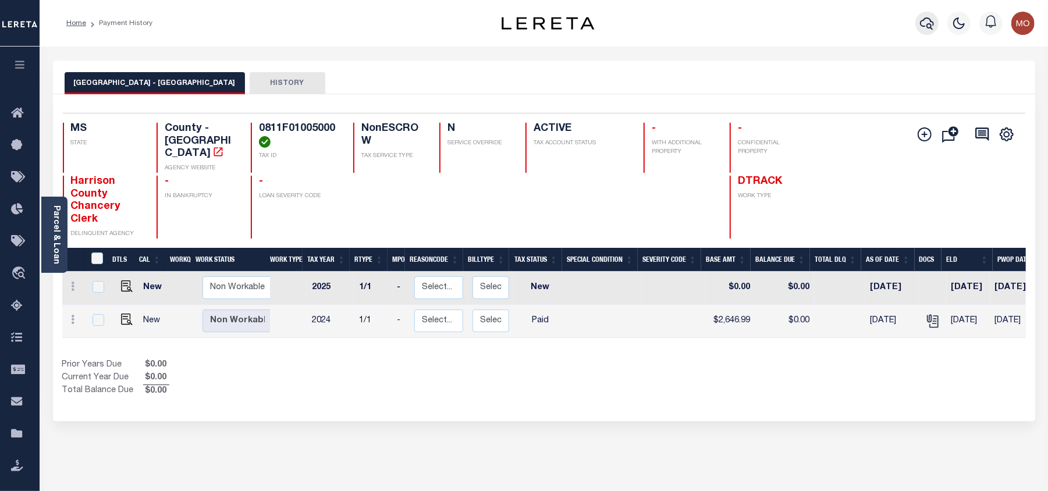
click at [931, 22] on icon "button" at bounding box center [927, 23] width 14 height 12
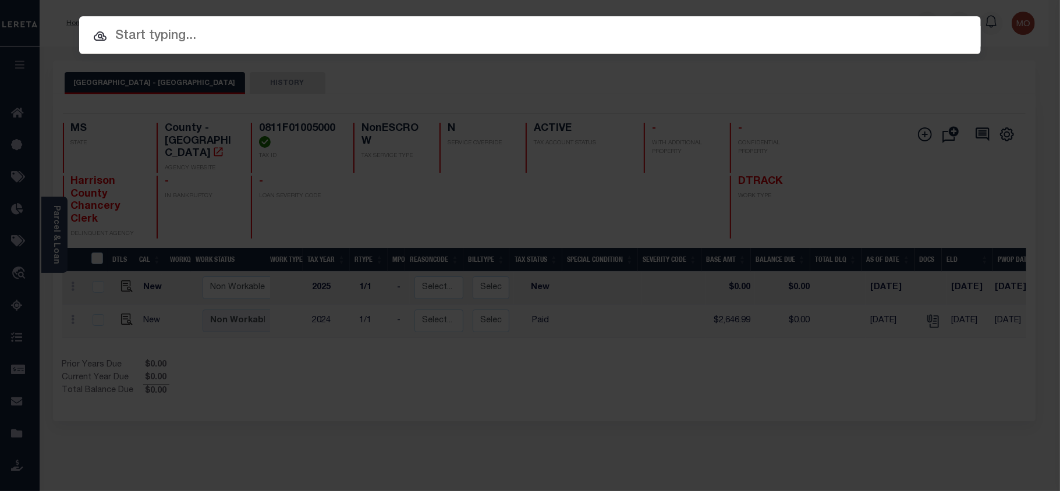
click at [189, 42] on input "text" at bounding box center [530, 36] width 902 height 20
click at [157, 29] on input "text" at bounding box center [530, 36] width 902 height 20
click at [139, 38] on input "text" at bounding box center [530, 36] width 902 height 20
click at [185, 31] on input "text" at bounding box center [530, 36] width 902 height 20
click at [140, 33] on input "text" at bounding box center [530, 36] width 902 height 20
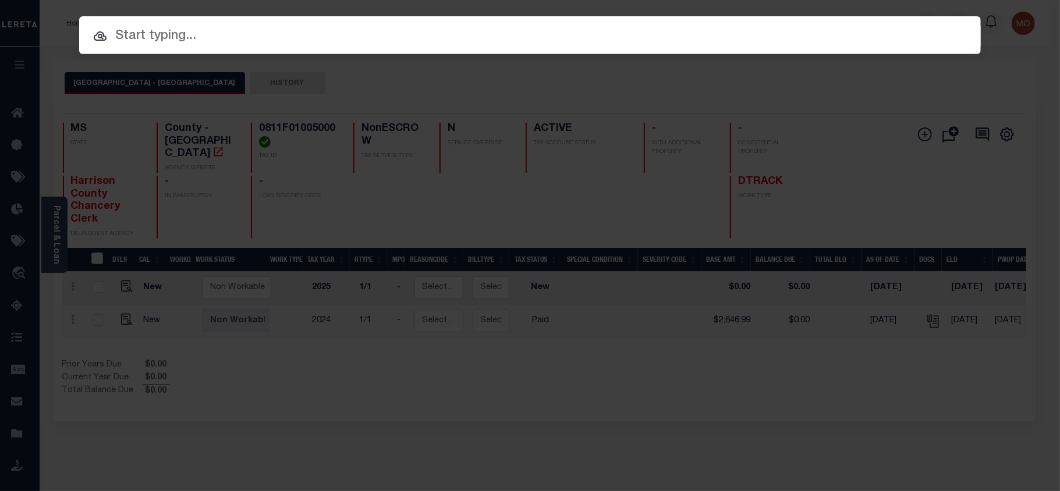
click at [134, 33] on input "text" at bounding box center [530, 36] width 902 height 20
click at [180, 38] on input "text" at bounding box center [530, 36] width 902 height 20
click at [156, 38] on input "text" at bounding box center [530, 36] width 902 height 20
click at [145, 42] on input "text" at bounding box center [530, 36] width 902 height 20
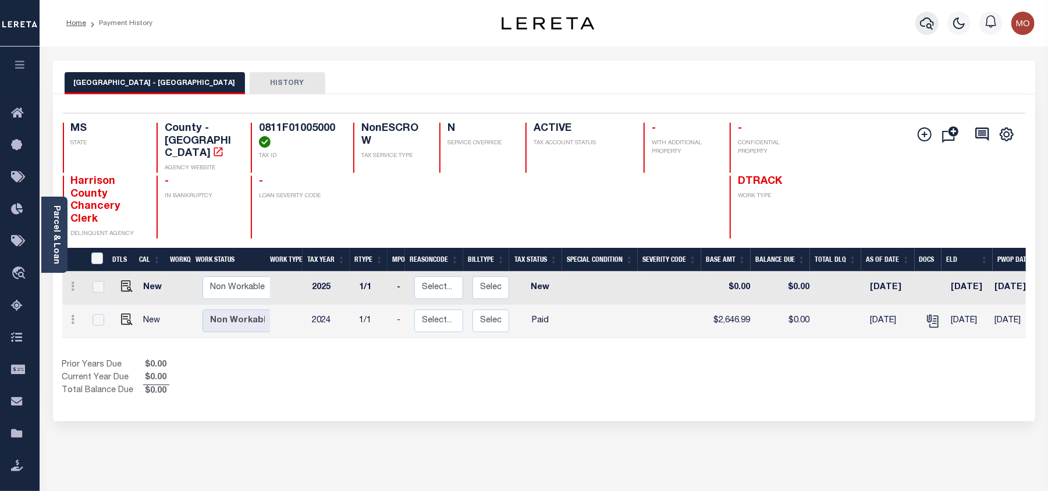
click at [926, 26] on icon "button" at bounding box center [927, 23] width 14 height 14
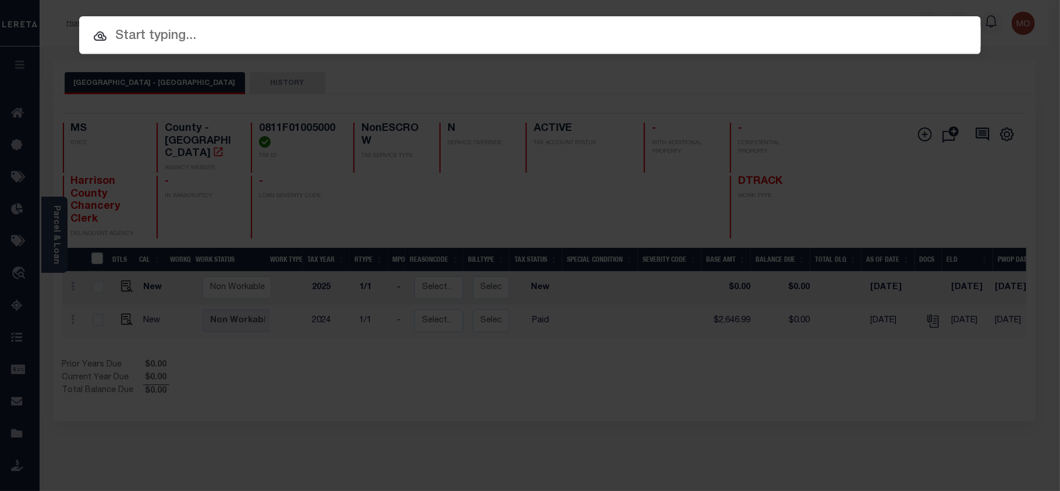
click at [201, 36] on input "text" at bounding box center [530, 36] width 902 height 20
click at [171, 36] on input "text" at bounding box center [530, 36] width 902 height 20
click at [135, 31] on input "text" at bounding box center [530, 36] width 902 height 20
click at [155, 36] on input "text" at bounding box center [530, 36] width 902 height 20
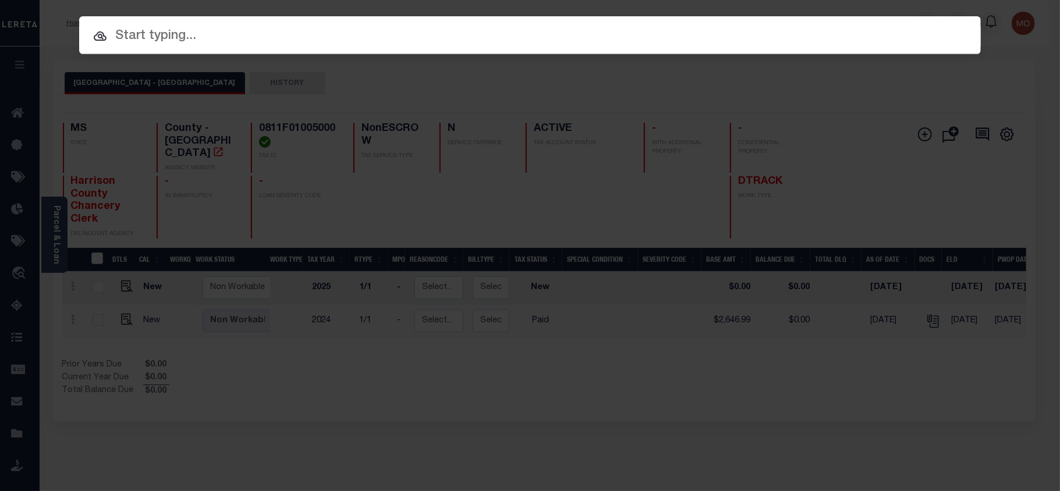
click at [143, 42] on input "text" at bounding box center [530, 36] width 902 height 20
type input "fe"
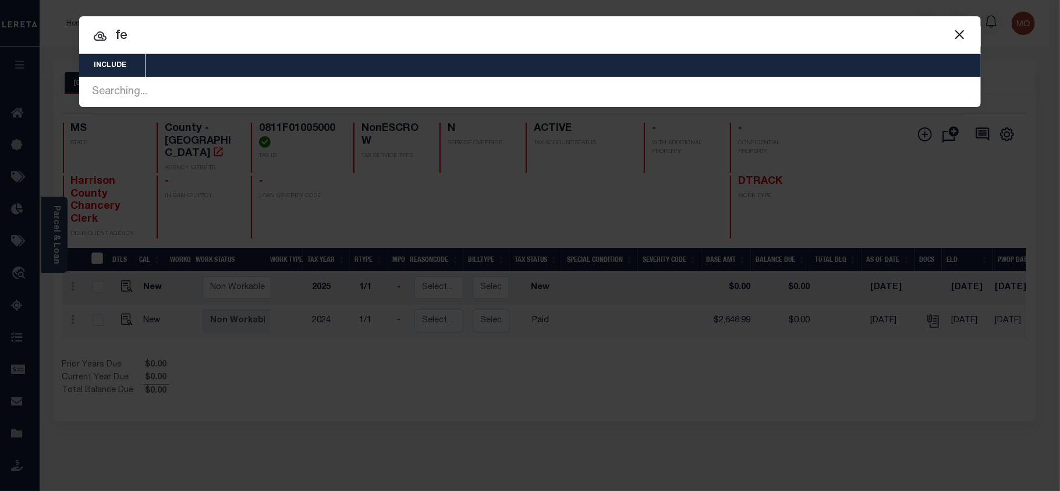
click at [171, 33] on input "fe" at bounding box center [530, 36] width 902 height 20
drag, startPoint x: 159, startPoint y: 36, endPoint x: 92, endPoint y: 43, distance: 67.3
click at [92, 43] on input "fe" at bounding box center [530, 36] width 902 height 20
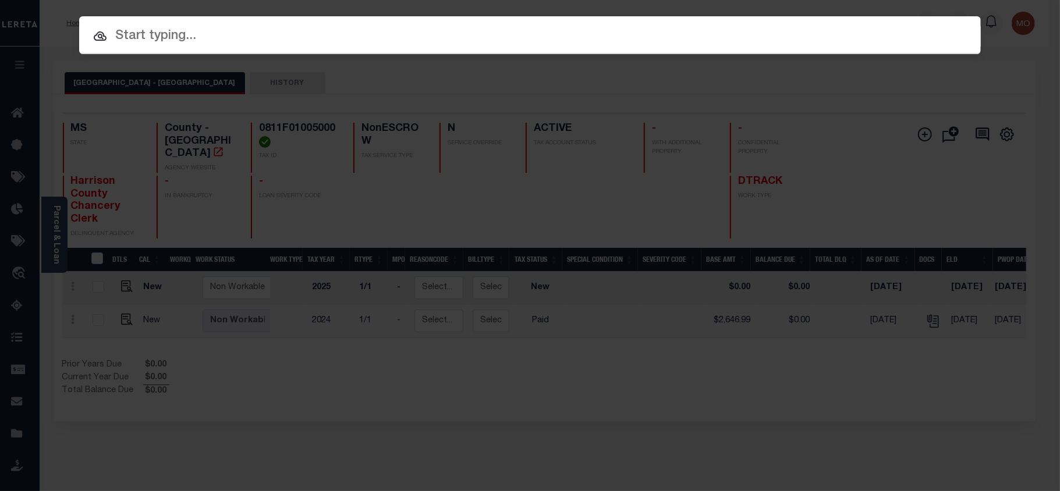
click at [210, 40] on input "text" at bounding box center [530, 36] width 902 height 20
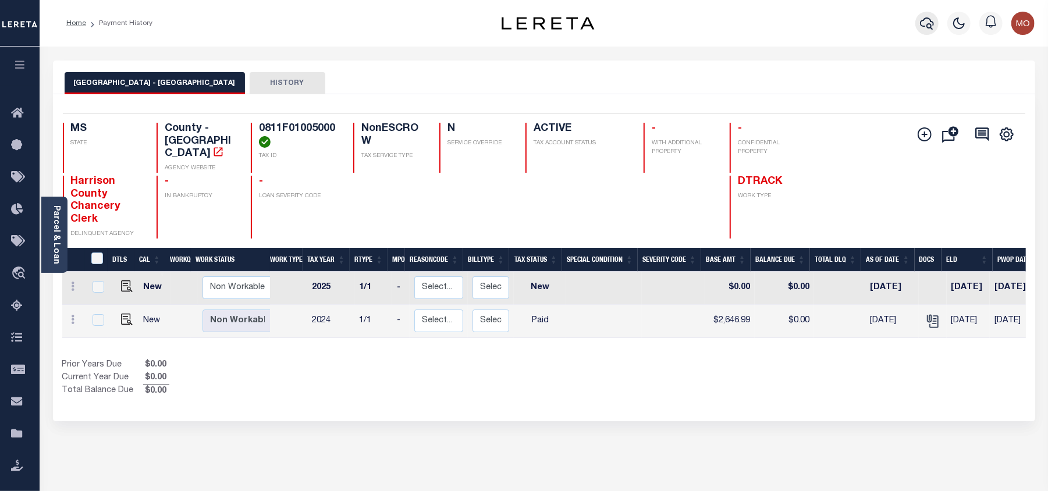
click at [931, 14] on button "button" at bounding box center [927, 23] width 23 height 23
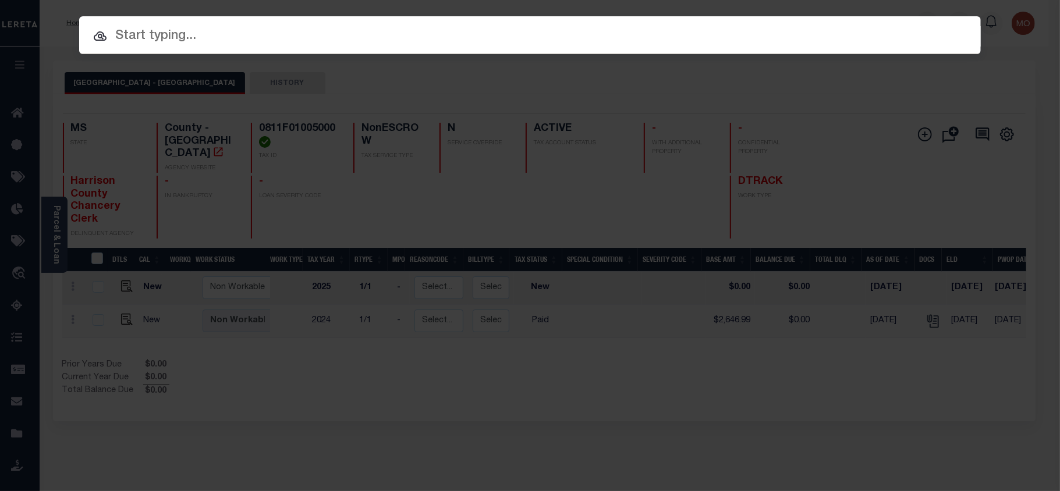
click at [138, 41] on input "text" at bounding box center [530, 36] width 902 height 20
click at [173, 34] on input "text" at bounding box center [530, 36] width 902 height 20
type input "wd"
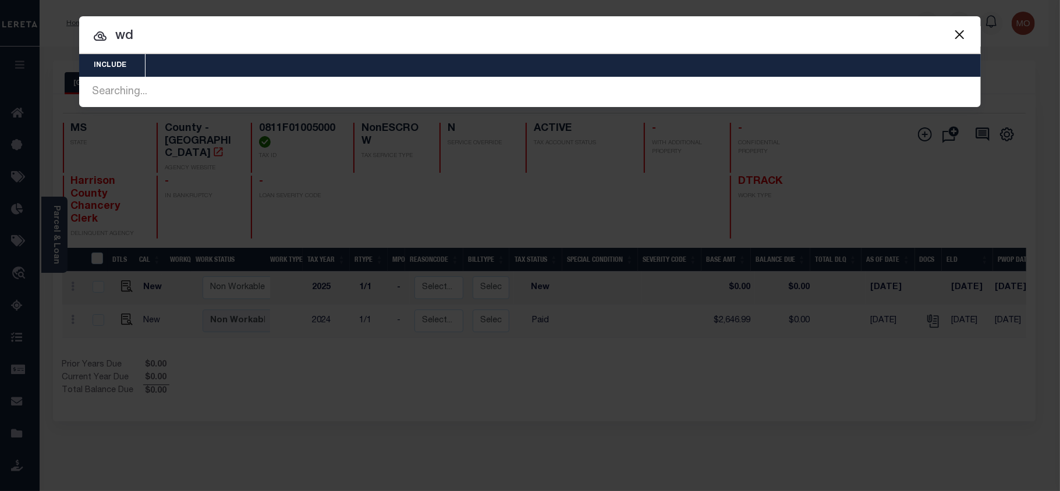
click at [956, 38] on button "Close" at bounding box center [959, 34] width 15 height 15
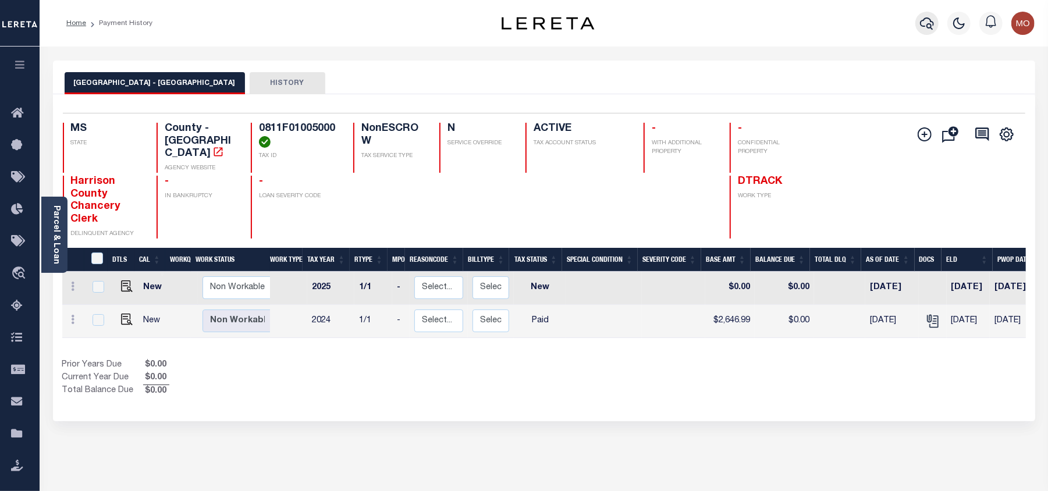
click at [929, 29] on icon "button" at bounding box center [927, 23] width 14 height 12
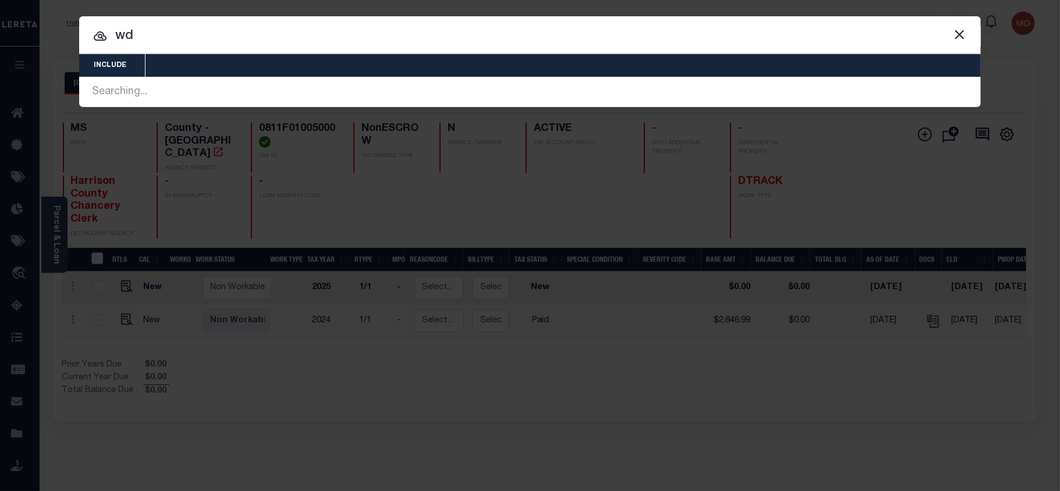
click at [185, 35] on input "wd" at bounding box center [530, 36] width 902 height 20
drag, startPoint x: 185, startPoint y: 35, endPoint x: 5, endPoint y: 49, distance: 180.5
click at [2, 49] on div "Include Loans TBM Customers Borrowers Payments (Lender Non-Disb) Payments (Lend…" at bounding box center [530, 245] width 1060 height 491
paste input "text"
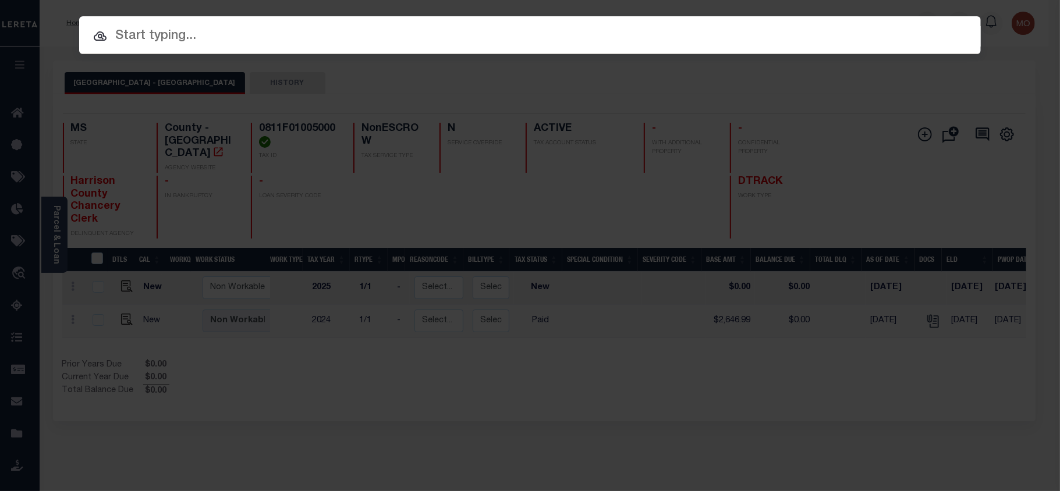
click at [166, 36] on input "text" at bounding box center [530, 36] width 902 height 20
click at [172, 44] on input "text" at bounding box center [530, 36] width 902 height 20
click at [164, 26] on input "text" at bounding box center [530, 36] width 902 height 20
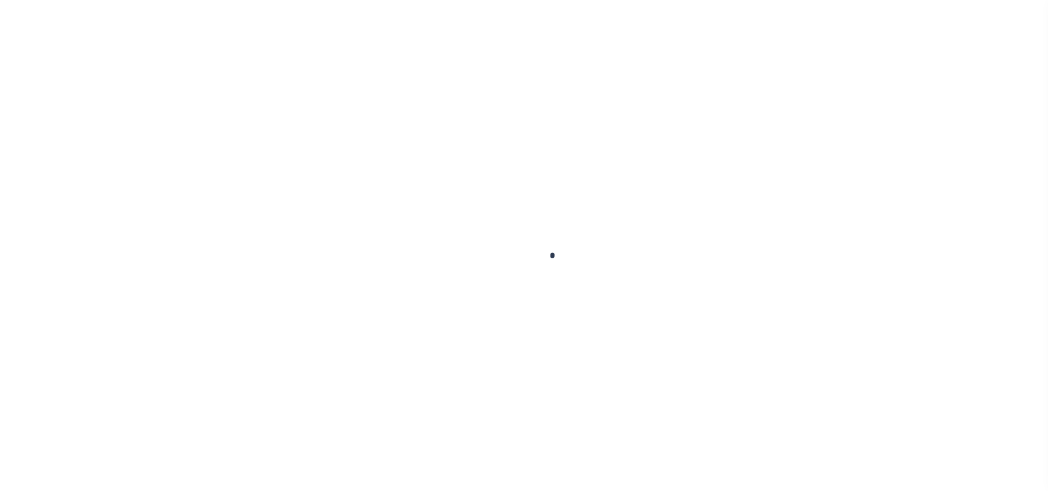
select select "PYD"
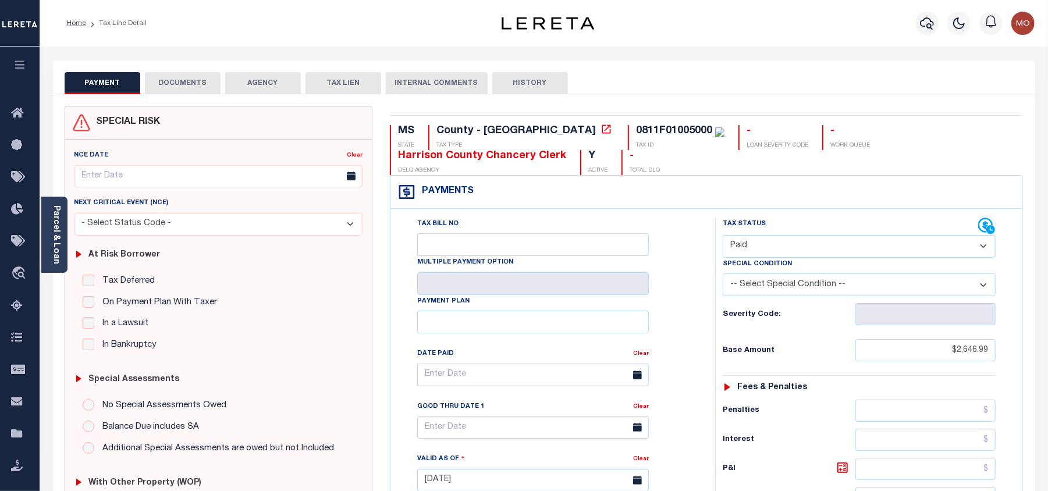
click at [1034, 19] on img "button" at bounding box center [1023, 23] width 23 height 23
click at [967, 91] on link "Sign out" at bounding box center [993, 82] width 92 height 19
